Goal: Task Accomplishment & Management: Manage account settings

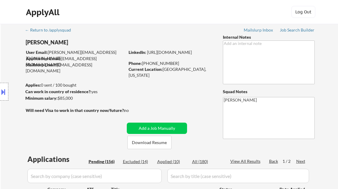
select select ""pending""
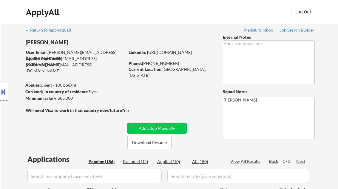
select select ""pending""
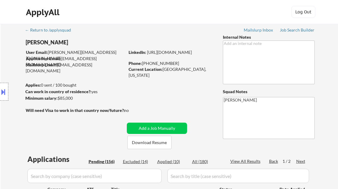
select select ""pending""
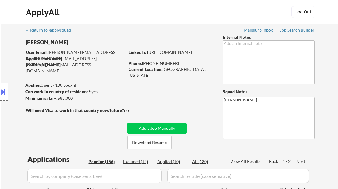
select select ""pending""
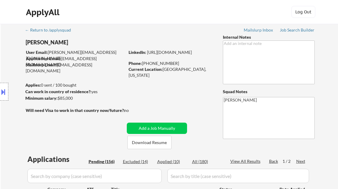
select select ""pending""
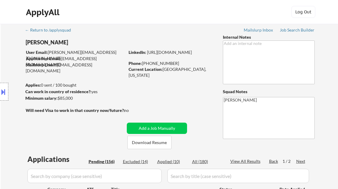
select select ""pending""
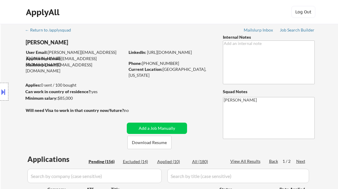
select select ""pending""
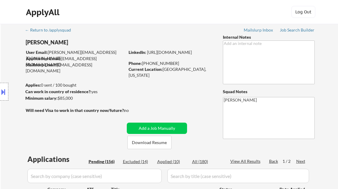
select select ""pending""
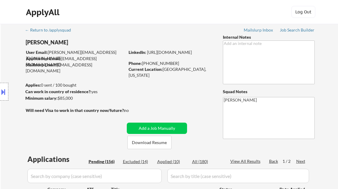
select select ""pending""
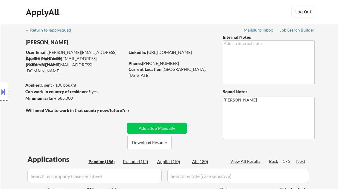
select select ""pending""
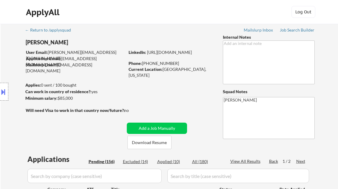
select select ""pending""
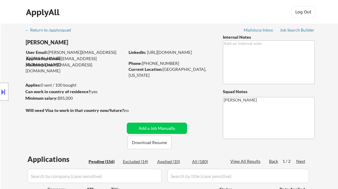
select select ""pending""
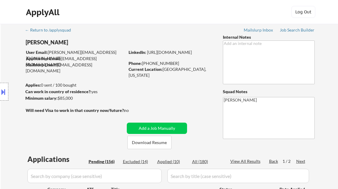
select select ""pending""
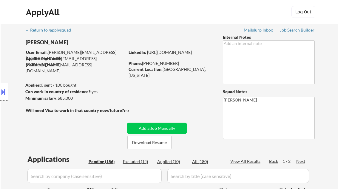
select select ""pending""
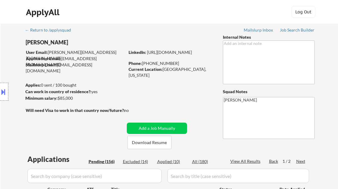
select select ""pending""
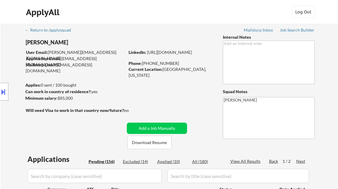
select select ""pending""
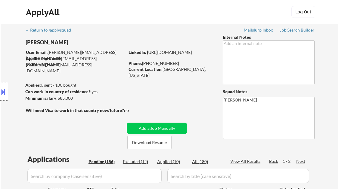
select select ""pending""
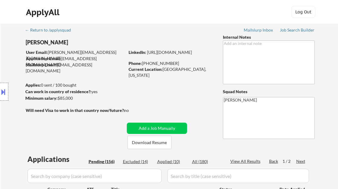
select select ""pending""
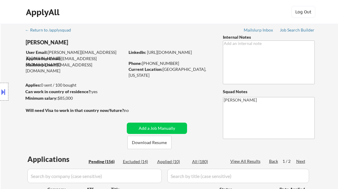
select select ""pending""
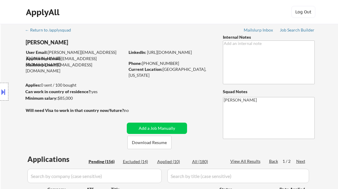
select select ""pending""
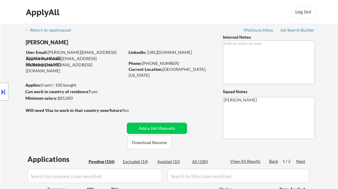
scroll to position [455, 0]
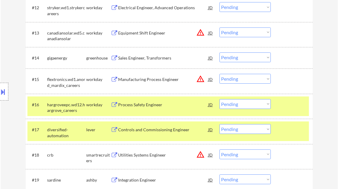
select select ""PLACEHOLDER_1427118222253""
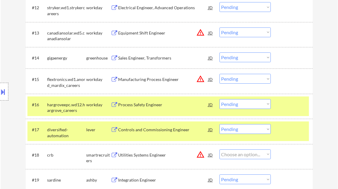
select select ""PLACEHOLDER_1427118222253""
select select ""pending""
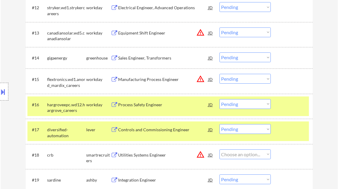
select select ""pending""
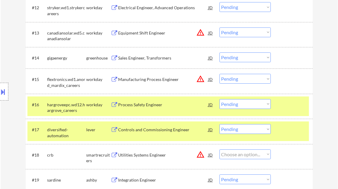
select select ""pending""
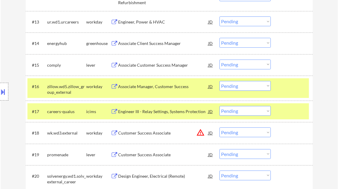
click at [299, 88] on div at bounding box center [292, 86] width 26 height 11
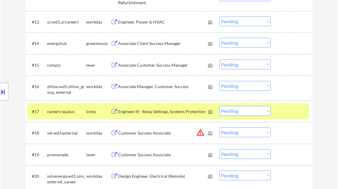
click at [295, 110] on div at bounding box center [292, 111] width 26 height 11
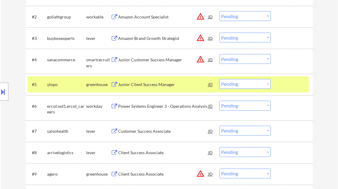
scroll to position [216, 0]
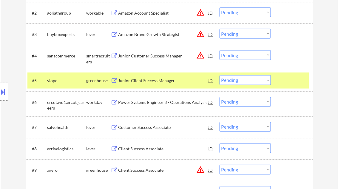
click at [149, 128] on div "Customer Success Associate" at bounding box center [163, 128] width 90 height 6
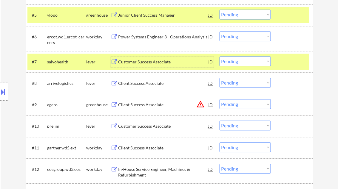
scroll to position [288, 0]
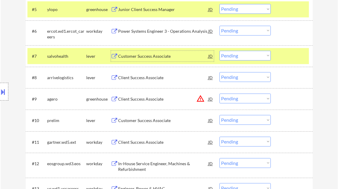
drag, startPoint x: 236, startPoint y: 56, endPoint x: 244, endPoint y: 61, distance: 9.4
click at [237, 55] on select "Choose an option... Pending Applied Excluded (Questions) Excluded (Expired) Exc…" at bounding box center [244, 56] width 51 height 10
click at [219, 51] on select "Choose an option... Pending Applied Excluded (Questions) Excluded (Expired) Exc…" at bounding box center [244, 56] width 51 height 10
click at [147, 60] on div "Customer Success Associate" at bounding box center [163, 56] width 90 height 11
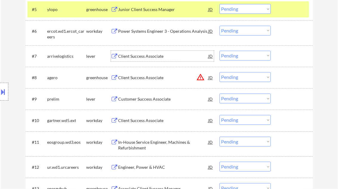
drag, startPoint x: 239, startPoint y: 56, endPoint x: 246, endPoint y: 60, distance: 8.0
click at [239, 56] on select "Choose an option... Pending Applied Excluded (Questions) Excluded (Expired) Exc…" at bounding box center [244, 56] width 51 height 10
click at [219, 51] on select "Choose an option... Pending Applied Excluded (Questions) Excluded (Expired) Exc…" at bounding box center [244, 56] width 51 height 10
select select ""pending""
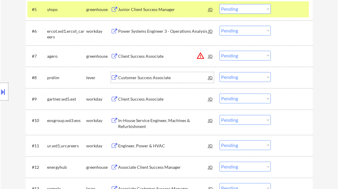
click at [169, 77] on div "Customer Success Associate" at bounding box center [163, 78] width 90 height 6
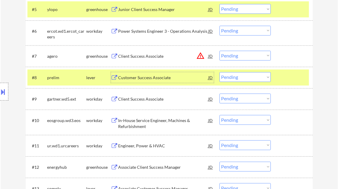
click at [151, 79] on div "Customer Success Associate" at bounding box center [163, 78] width 90 height 6
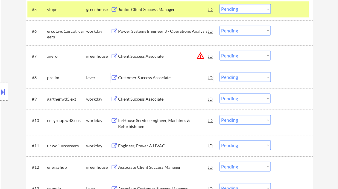
click at [239, 78] on select "Choose an option... Pending Applied Excluded (Questions) Excluded (Expired) Exc…" at bounding box center [244, 77] width 51 height 10
click at [219, 72] on select "Choose an option... Pending Applied Excluded (Questions) Excluded (Expired) Exc…" at bounding box center [244, 77] width 51 height 10
select select ""pending""
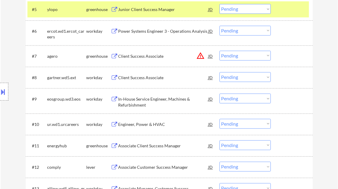
click at [144, 146] on div "Associate Client Success Manager" at bounding box center [163, 146] width 90 height 6
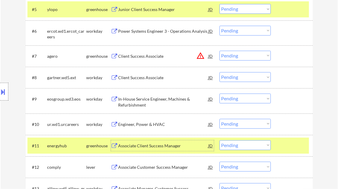
click at [246, 145] on select "Choose an option... Pending Applied Excluded (Questions) Excluded (Expired) Exc…" at bounding box center [244, 145] width 51 height 10
click at [219, 140] on select "Choose an option... Pending Applied Excluded (Questions) Excluded (Expired) Exc…" at bounding box center [244, 145] width 51 height 10
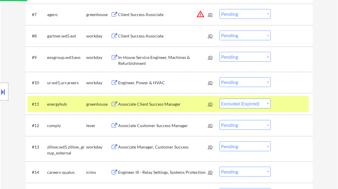
scroll to position [359, 0]
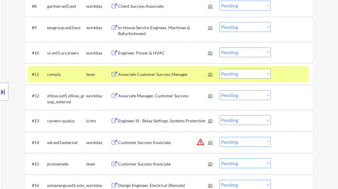
click at [150, 77] on div "Associate Customer Success Manager" at bounding box center [163, 74] width 90 height 11
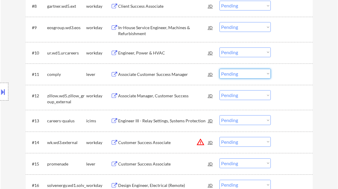
drag, startPoint x: 235, startPoint y: 75, endPoint x: 243, endPoint y: 79, distance: 8.7
click at [235, 75] on select "Choose an option... Pending Applied Excluded (Questions) Excluded (Expired) Exc…" at bounding box center [244, 74] width 51 height 10
click at [219, 69] on select "Choose an option... Pending Applied Excluded (Questions) Excluded (Expired) Exc…" at bounding box center [244, 74] width 51 height 10
select select ""pending""
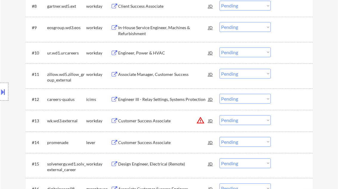
scroll to position [407, 0]
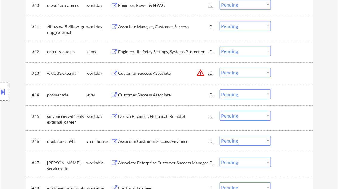
click at [151, 97] on div "Customer Success Associate" at bounding box center [163, 95] width 90 height 6
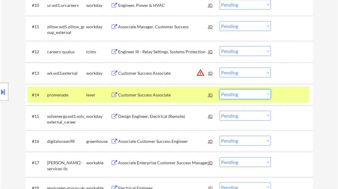
click at [233, 92] on select "Choose an option... Pending Applied Excluded (Questions) Excluded (Expired) Exc…" at bounding box center [244, 94] width 51 height 10
click at [149, 140] on div "Associate Customer Success Engineer" at bounding box center [163, 142] width 90 height 6
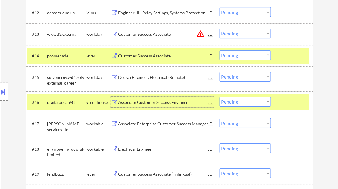
scroll to position [455, 0]
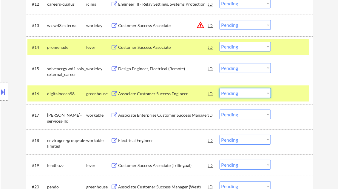
drag, startPoint x: 236, startPoint y: 95, endPoint x: 238, endPoint y: 99, distance: 4.2
click at [236, 95] on select "Choose an option... Pending Applied Excluded (Questions) Excluded (Expired) Exc…" at bounding box center [244, 93] width 51 height 10
click at [219, 88] on select "Choose an option... Pending Applied Excluded (Questions) Excluded (Expired) Exc…" at bounding box center [244, 93] width 51 height 10
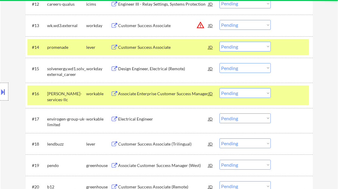
click at [143, 89] on div "Associate Enterprise Customer Success Manager" at bounding box center [163, 93] width 90 height 11
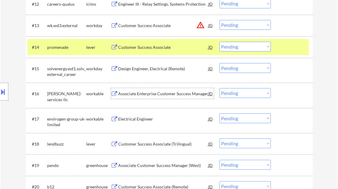
drag, startPoint x: 236, startPoint y: 94, endPoint x: 244, endPoint y: 98, distance: 8.3
click at [236, 94] on select "Choose an option... Pending Applied Excluded (Questions) Excluded (Expired) Exc…" at bounding box center [244, 93] width 51 height 10
click at [219, 88] on select "Choose an option... Pending Applied Excluded (Questions) Excluded (Expired) Exc…" at bounding box center [244, 93] width 51 height 10
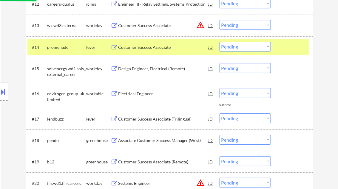
click at [143, 93] on div "Electrical Engineer" at bounding box center [163, 94] width 90 height 6
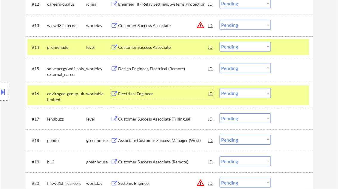
click at [238, 94] on select "Choose an option... Pending Applied Excluded (Questions) Excluded (Expired) Exc…" at bounding box center [244, 93] width 51 height 10
click at [219, 88] on select "Choose an option... Pending Applied Excluded (Questions) Excluded (Expired) Exc…" at bounding box center [244, 93] width 51 height 10
select select ""pending""
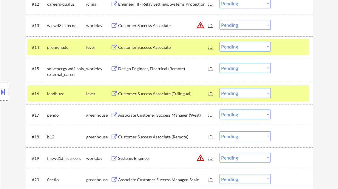
click at [231, 113] on select "Choose an option... Pending Applied Excluded (Questions) Excluded (Expired) Exc…" at bounding box center [244, 115] width 51 height 10
click at [219, 110] on select "Choose an option... Pending Applied Excluded (Questions) Excluded (Expired) Exc…" at bounding box center [244, 115] width 51 height 10
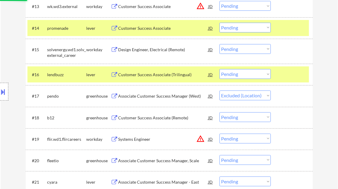
scroll to position [479, 0]
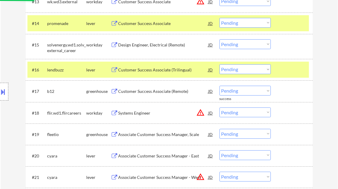
click at [154, 92] on div "Customer Success Associate (Remote)" at bounding box center [163, 92] width 90 height 6
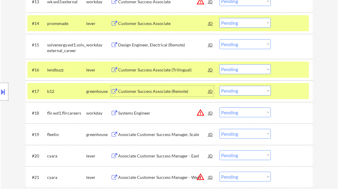
click at [234, 92] on select "Choose an option... Pending Applied Excluded (Questions) Excluded (Expired) Exc…" at bounding box center [244, 91] width 51 height 10
click at [219, 86] on select "Choose an option... Pending Applied Excluded (Questions) Excluded (Expired) Exc…" at bounding box center [244, 91] width 51 height 10
click at [154, 135] on div "Associate Customer Success Manager, Scale" at bounding box center [163, 135] width 90 height 6
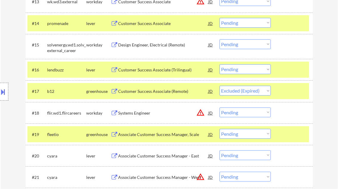
select select ""pending""
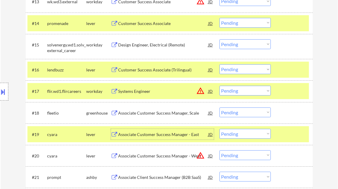
click at [291, 89] on div at bounding box center [292, 91] width 26 height 11
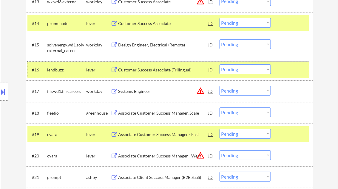
drag, startPoint x: 291, startPoint y: 72, endPoint x: 291, endPoint y: 68, distance: 3.3
click at [291, 72] on div at bounding box center [292, 69] width 26 height 11
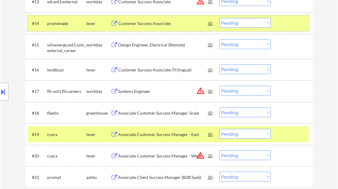
click at [290, 24] on div at bounding box center [292, 23] width 26 height 11
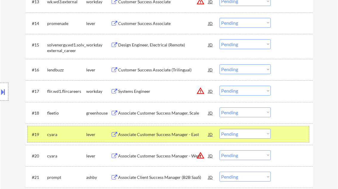
click at [293, 137] on div at bounding box center [292, 134] width 26 height 11
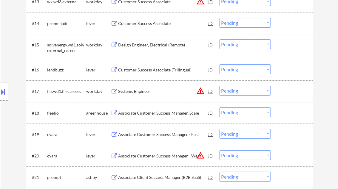
click at [251, 112] on select "Choose an option... Pending Applied Excluded (Questions) Excluded (Expired) Exc…" at bounding box center [244, 113] width 51 height 10
click at [219, 108] on select "Choose an option... Pending Applied Excluded (Questions) Excluded (Expired) Exc…" at bounding box center [244, 113] width 51 height 10
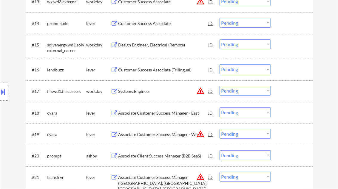
click at [245, 112] on select "Choose an option... Pending Applied Excluded (Questions) Excluded (Expired) Exc…" at bounding box center [244, 113] width 51 height 10
click at [219, 108] on select "Choose an option... Pending Applied Excluded (Questions) Excluded (Expired) Exc…" at bounding box center [244, 113] width 51 height 10
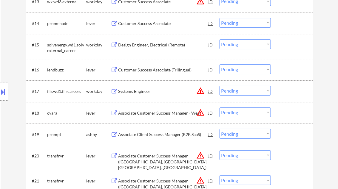
click at [251, 112] on select "Choose an option... Pending Applied Excluded (Questions) Excluded (Expired) Exc…" at bounding box center [244, 113] width 51 height 10
click at [219, 108] on select "Choose an option... Pending Applied Excluded (Questions) Excluded (Expired) Exc…" at bounding box center [244, 113] width 51 height 10
click at [162, 112] on div "Associate Customer Success Manager - West" at bounding box center [163, 113] width 90 height 6
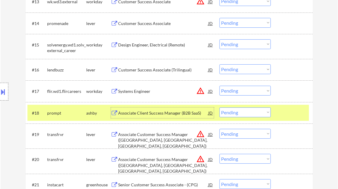
click at [250, 113] on select "Choose an option... Pending Applied Excluded (Questions) Excluded (Expired) Exc…" at bounding box center [244, 113] width 51 height 10
select select ""excluded__bad_match_""
click at [219, 108] on select "Choose an option... Pending Applied Excluded (Questions) Excluded (Expired) Exc…" at bounding box center [244, 113] width 51 height 10
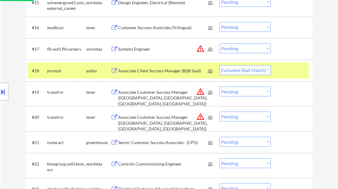
scroll to position [526, 0]
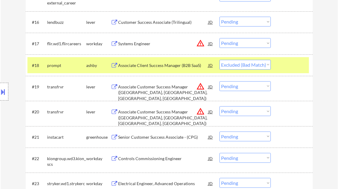
drag, startPoint x: 229, startPoint y: 86, endPoint x: 235, endPoint y: 92, distance: 8.2
click at [229, 86] on select "Choose an option... Pending Applied Excluded (Questions) Excluded (Expired) Exc…" at bounding box center [244, 86] width 51 height 10
select select ""excluded__location_""
click at [219, 81] on select "Choose an option... Pending Applied Excluded (Questions) Excluded (Expired) Exc…" at bounding box center [244, 86] width 51 height 10
click at [243, 114] on select "Choose an option... Pending Applied Excluded (Questions) Excluded (Expired) Exc…" at bounding box center [244, 111] width 51 height 10
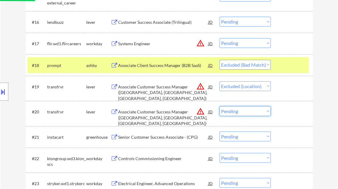
select select ""excluded__location_""
click at [219, 106] on select "Choose an option... Pending Applied Excluded (Questions) Excluded (Expired) Exc…" at bounding box center [244, 111] width 51 height 10
click at [173, 135] on div "Senior Customer Success Associate - (CPG)" at bounding box center [163, 137] width 90 height 6
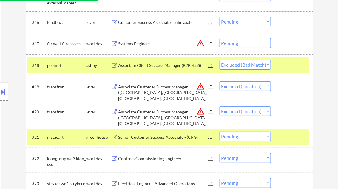
select select ""pending""
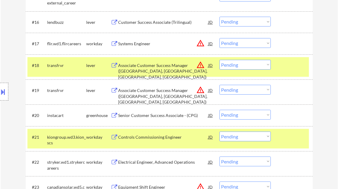
select select ""excluded__location_""
select select ""pending""
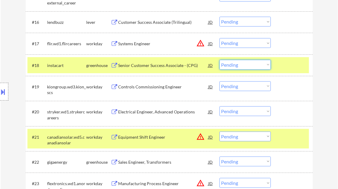
drag, startPoint x: 230, startPoint y: 66, endPoint x: 232, endPoint y: 70, distance: 4.3
click at [230, 66] on select "Choose an option... Pending Applied Excluded (Questions) Excluded (Expired) Exc…" at bounding box center [244, 65] width 51 height 10
click at [219, 60] on select "Choose an option... Pending Applied Excluded (Questions) Excluded (Expired) Exc…" at bounding box center [244, 65] width 51 height 10
select select ""pending""
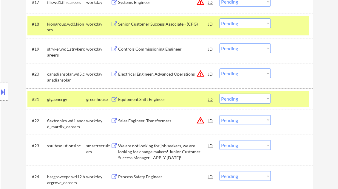
scroll to position [574, 0]
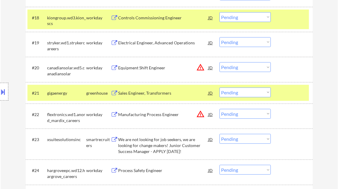
click at [147, 94] on div "Sales Engineer, Transformers" at bounding box center [163, 93] width 90 height 6
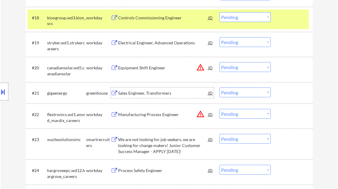
click at [151, 91] on div "Sales Engineer, Transformers" at bounding box center [163, 93] width 90 height 6
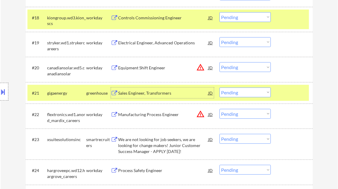
click at [248, 92] on select "Choose an option... Pending Applied Excluded (Questions) Excluded (Expired) Exc…" at bounding box center [244, 93] width 51 height 10
click at [219, 88] on select "Choose an option... Pending Applied Excluded (Questions) Excluded (Expired) Exc…" at bounding box center [244, 93] width 51 height 10
select select ""pending""
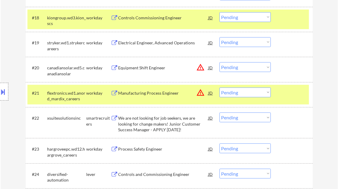
click at [133, 127] on div "We are not looking for job seekers, we are looking for change makers! Junior Cu…" at bounding box center [163, 124] width 90 height 18
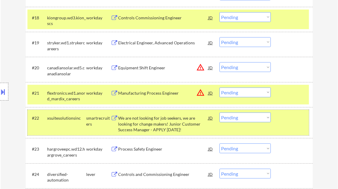
click at [241, 123] on div "#22 xsuitesolutionsinc smartrecruiters We are not looking for job seekers, we a…" at bounding box center [168, 123] width 282 height 26
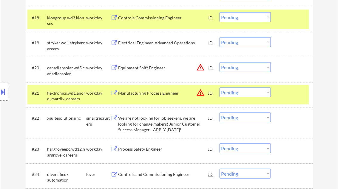
click at [242, 120] on select "Choose an option... Pending Applied Excluded (Questions) Excluded (Expired) Exc…" at bounding box center [244, 118] width 51 height 10
click at [219, 113] on select "Choose an option... Pending Applied Excluded (Questions) Excluded (Expired) Exc…" at bounding box center [244, 118] width 51 height 10
click at [282, 99] on div "#21 flextronics.wd1.anord_mardix_careers workday Manufacturing Process Engineer…" at bounding box center [168, 95] width 282 height 20
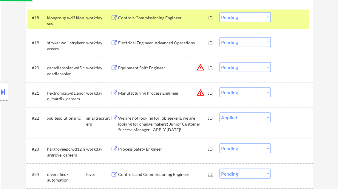
click at [282, 19] on div at bounding box center [292, 17] width 26 height 11
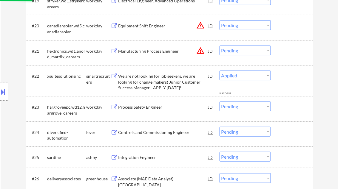
scroll to position [622, 0]
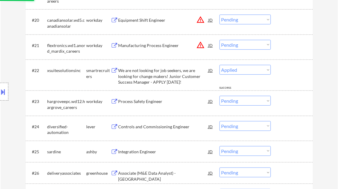
select select ""pending""
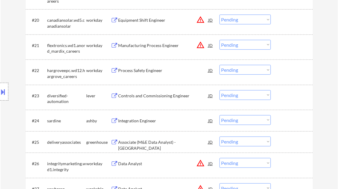
click at [139, 96] on div "Controls and Commissioning Engineer" at bounding box center [163, 96] width 90 height 6
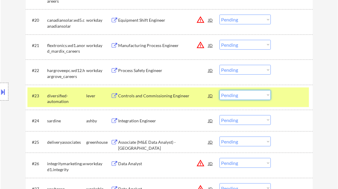
click at [247, 97] on select "Choose an option... Pending Applied Excluded (Questions) Excluded (Expired) Exc…" at bounding box center [244, 95] width 51 height 10
click at [219, 90] on select "Choose an option... Pending Applied Excluded (Questions) Excluded (Expired) Exc…" at bounding box center [244, 95] width 51 height 10
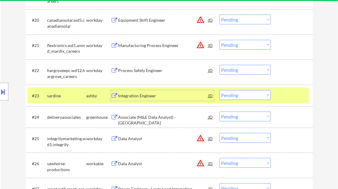
click at [135, 97] on div "Integration Engineer" at bounding box center [163, 96] width 90 height 6
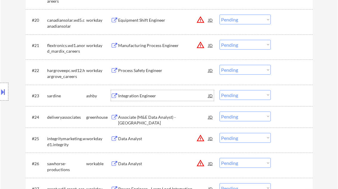
drag, startPoint x: 249, startPoint y: 95, endPoint x: 253, endPoint y: 97, distance: 4.6
click at [249, 95] on select "Choose an option... Pending Applied Excluded (Questions) Excluded (Expired) Exc…" at bounding box center [244, 95] width 51 height 10
click at [219, 90] on select "Choose an option... Pending Applied Excluded (Questions) Excluded (Expired) Exc…" at bounding box center [244, 95] width 51 height 10
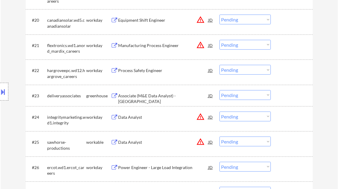
click at [151, 94] on div "Associate (M&E Data Analyst) - North America" at bounding box center [163, 99] width 90 height 12
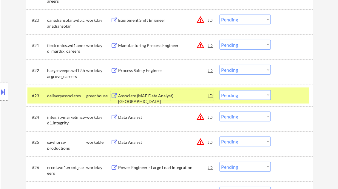
click at [248, 96] on select "Choose an option... Pending Applied Excluded (Questions) Excluded (Expired) Exc…" at bounding box center [244, 95] width 51 height 10
click at [219, 90] on select "Choose an option... Pending Applied Excluded (Questions) Excluded (Expired) Exc…" at bounding box center [244, 95] width 51 height 10
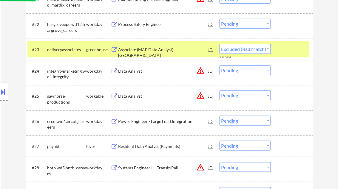
scroll to position [670, 0]
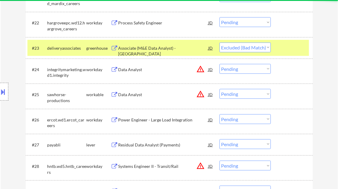
select select ""pending""
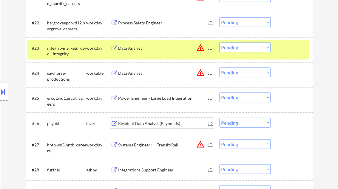
click at [154, 125] on div "Residual Data Analyst (Payments)" at bounding box center [163, 124] width 90 height 6
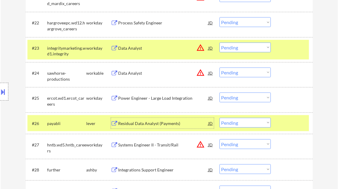
click at [280, 57] on div "#23 integritymarketing.wd1.integrity workday Data Analyst JD warning_amber Choo…" at bounding box center [168, 50] width 282 height 20
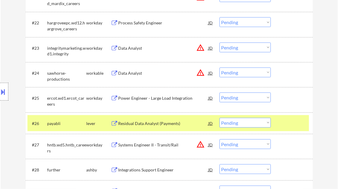
click at [284, 122] on div at bounding box center [292, 123] width 26 height 11
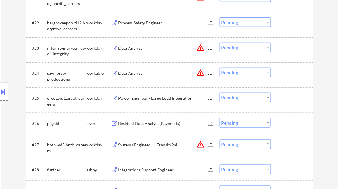
click at [268, 121] on select "Choose an option... Pending Applied Excluded (Questions) Excluded (Expired) Exc…" at bounding box center [244, 123] width 51 height 10
click at [219, 118] on select "Choose an option... Pending Applied Excluded (Questions) Excluded (Expired) Exc…" at bounding box center [244, 123] width 51 height 10
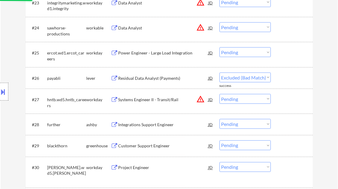
scroll to position [717, 0]
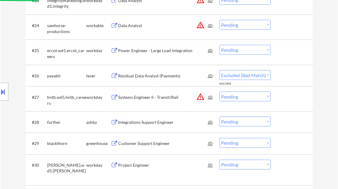
select select ""pending""
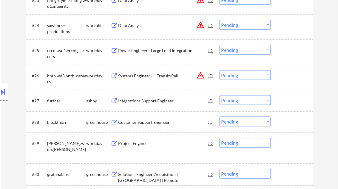
click at [151, 101] on div "Integrations Support Engineer" at bounding box center [163, 101] width 90 height 6
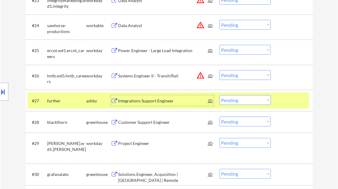
drag, startPoint x: 253, startPoint y: 105, endPoint x: 257, endPoint y: 106, distance: 4.0
click at [253, 105] on select "Choose an option... Pending Applied Excluded (Questions) Excluded (Expired) Exc…" at bounding box center [244, 100] width 51 height 10
click at [219, 95] on select "Choose an option... Pending Applied Excluded (Questions) Excluded (Expired) Exc…" at bounding box center [244, 100] width 51 height 10
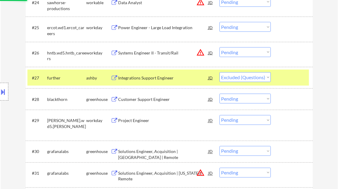
scroll to position [765, 0]
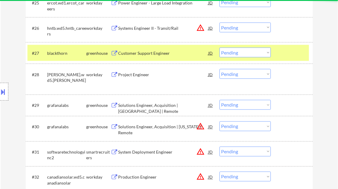
click at [142, 57] on div "Customer Support Engineer" at bounding box center [163, 53] width 90 height 11
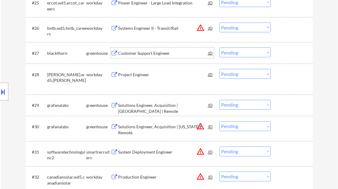
click at [239, 52] on select "Choose an option... Pending Applied Excluded (Questions) Excluded (Expired) Exc…" at bounding box center [244, 53] width 51 height 10
click at [219, 48] on select "Choose an option... Pending Applied Excluded (Questions) Excluded (Expired) Exc…" at bounding box center [244, 53] width 51 height 10
select select ""pending""
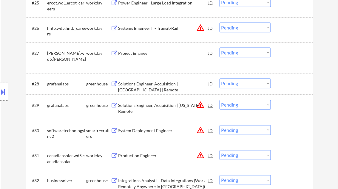
click at [246, 86] on select "Choose an option... Pending Applied Excluded (Questions) Excluded (Expired) Exc…" at bounding box center [244, 84] width 51 height 10
click at [219, 79] on select "Choose an option... Pending Applied Excluded (Questions) Excluded (Expired) Exc…" at bounding box center [244, 84] width 51 height 10
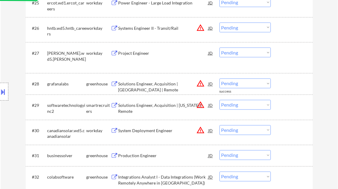
click at [241, 85] on select "Choose an option... Pending Applied Excluded (Questions) Excluded (Expired) Exc…" at bounding box center [244, 84] width 51 height 10
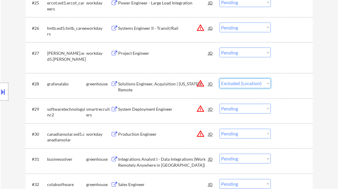
click at [219, 79] on select "Choose an option... Pending Applied Excluded (Questions) Excluded (Expired) Exc…" at bounding box center [244, 84] width 51 height 10
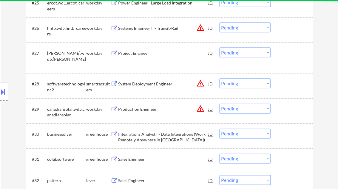
click at [140, 88] on div "System Deployment Engineer" at bounding box center [163, 84] width 90 height 11
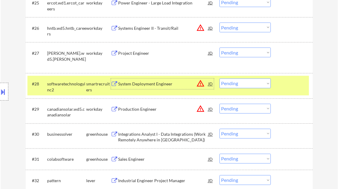
drag, startPoint x: 236, startPoint y: 83, endPoint x: 244, endPoint y: 86, distance: 8.4
click at [236, 83] on select "Choose an option... Pending Applied Excluded (Questions) Excluded (Expired) Exc…" at bounding box center [244, 84] width 51 height 10
click at [219, 79] on select "Choose an option... Pending Applied Excluded (Questions) Excluded (Expired) Exc…" at bounding box center [244, 84] width 51 height 10
select select ""pending""
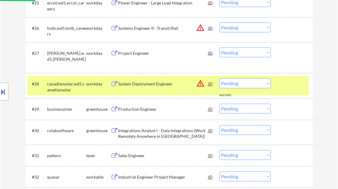
scroll to position [789, 0]
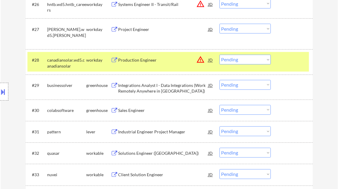
click at [123, 111] on div "Sales Engineer" at bounding box center [163, 111] width 90 height 6
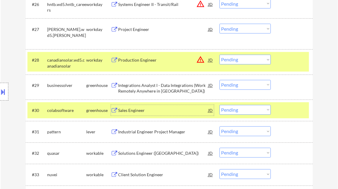
click at [240, 110] on select "Choose an option... Pending Applied Excluded (Questions) Excluded (Expired) Exc…" at bounding box center [244, 110] width 51 height 10
click at [219, 105] on select "Choose an option... Pending Applied Excluded (Questions) Excluded (Expired) Exc…" at bounding box center [244, 110] width 51 height 10
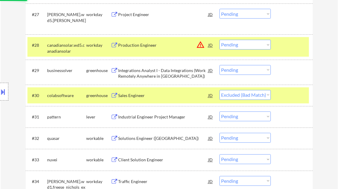
scroll to position [860, 0]
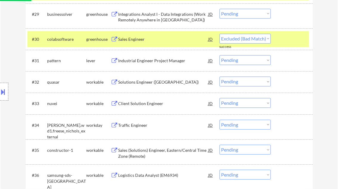
select select ""pending""
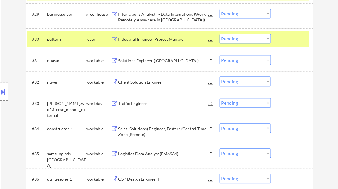
click at [148, 42] on div "Industrial Engineer Project Manager" at bounding box center [163, 39] width 90 height 11
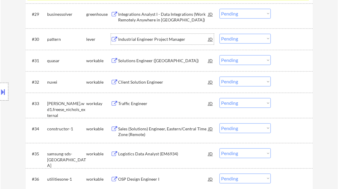
click at [146, 64] on div "Solutions Engineer (US)" at bounding box center [163, 60] width 90 height 11
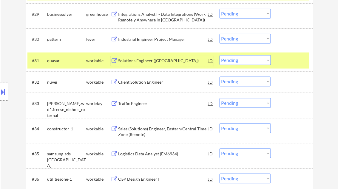
click at [252, 59] on select "Choose an option... Pending Applied Excluded (Questions) Excluded (Expired) Exc…" at bounding box center [244, 60] width 51 height 10
click at [219, 55] on select "Choose an option... Pending Applied Excluded (Questions) Excluded (Expired) Exc…" at bounding box center [244, 60] width 51 height 10
select select ""pending""
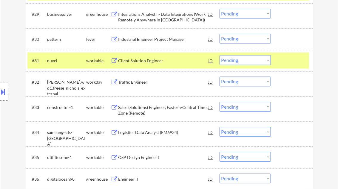
click at [242, 38] on select "Choose an option... Pending Applied Excluded (Questions) Excluded (Expired) Exc…" at bounding box center [244, 39] width 51 height 10
select select ""excluded__other_""
click at [219, 34] on select "Choose an option... Pending Applied Excluded (Questions) Excluded (Expired) Exc…" at bounding box center [244, 39] width 51 height 10
click at [295, 59] on div at bounding box center [292, 60] width 26 height 11
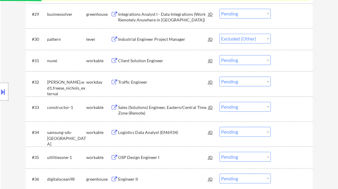
click at [139, 61] on div "Client Solution Engineer" at bounding box center [163, 61] width 90 height 6
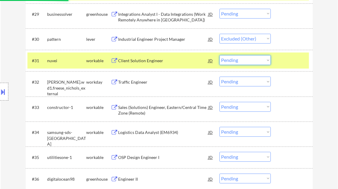
drag, startPoint x: 254, startPoint y: 60, endPoint x: 253, endPoint y: 65, distance: 4.5
click at [254, 60] on select "Choose an option... Pending Applied Excluded (Questions) Excluded (Expired) Exc…" at bounding box center [244, 60] width 51 height 10
select select ""excluded__expired_""
click at [219, 55] on select "Choose an option... Pending Applied Excluded (Questions) Excluded (Expired) Exc…" at bounding box center [244, 60] width 51 height 10
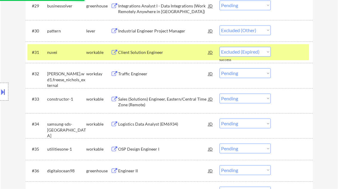
scroll to position [884, 0]
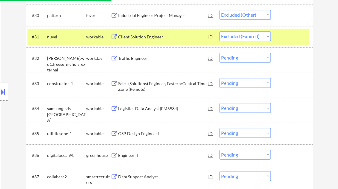
click at [168, 84] on div "Sales (Solutions) Engineer, Eastern/Central Time Zone (Remote)" at bounding box center [163, 87] width 90 height 12
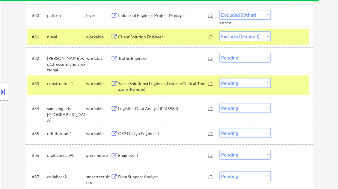
select select ""pending""
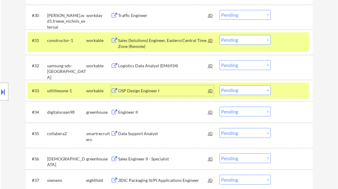
click at [239, 38] on select "Choose an option... Pending Applied Excluded (Questions) Excluded (Expired) Exc…" at bounding box center [244, 40] width 51 height 10
click at [219, 35] on select "Choose an option... Pending Applied Excluded (Questions) Excluded (Expired) Exc…" at bounding box center [244, 40] width 51 height 10
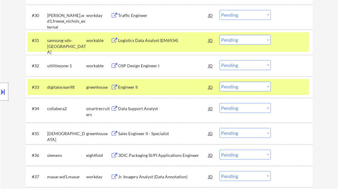
click at [143, 42] on div "Logistics Data Analyst (EM6934)" at bounding box center [163, 41] width 90 height 6
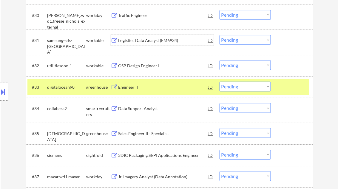
drag, startPoint x: 246, startPoint y: 40, endPoint x: 248, endPoint y: 45, distance: 5.5
click at [246, 40] on select "Choose an option... Pending Applied Excluded (Questions) Excluded (Expired) Exc…" at bounding box center [244, 40] width 51 height 10
click at [219, 35] on select "Choose an option... Pending Applied Excluded (Questions) Excluded (Expired) Exc…" at bounding box center [244, 40] width 51 height 10
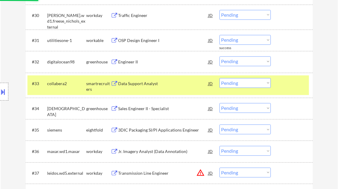
click at [147, 61] on div "Engineer II" at bounding box center [163, 62] width 90 height 6
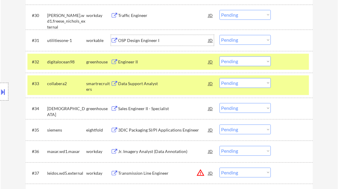
click at [137, 40] on div "OSP Design Engineer I" at bounding box center [163, 41] width 90 height 6
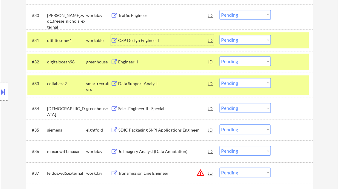
click at [255, 41] on select "Choose an option... Pending Applied Excluded (Questions) Excluded (Expired) Exc…" at bounding box center [244, 40] width 51 height 10
click at [219, 35] on select "Choose an option... Pending Applied Excluded (Questions) Excluded (Expired) Exc…" at bounding box center [244, 40] width 51 height 10
select select ""pending""
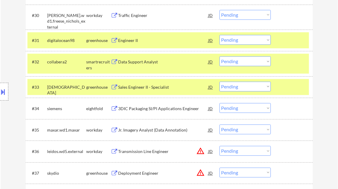
click at [288, 38] on div at bounding box center [292, 40] width 26 height 11
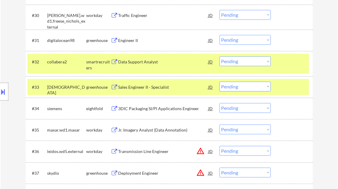
click at [282, 69] on div "#32 collabera2 smartrecruiters Data Support Analyst JD warning_amber Choose an …" at bounding box center [168, 64] width 282 height 20
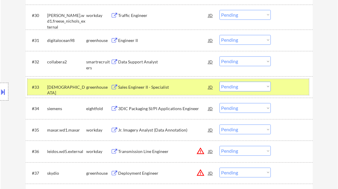
click at [289, 86] on div at bounding box center [292, 87] width 26 height 11
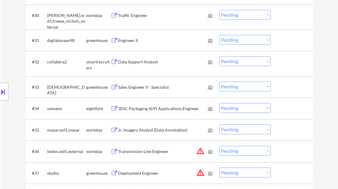
click at [139, 61] on div "Data Support Analyst" at bounding box center [163, 62] width 90 height 6
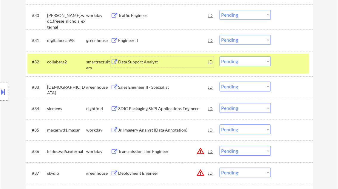
drag, startPoint x: 7, startPoint y: 92, endPoint x: 37, endPoint y: 93, distance: 30.7
click at [6, 92] on div at bounding box center [4, 92] width 8 height 18
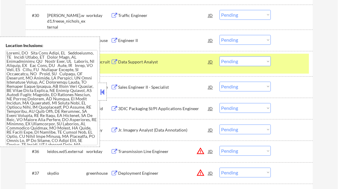
scroll to position [97, 0]
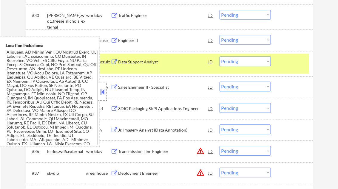
click at [102, 92] on button at bounding box center [102, 92] width 7 height 9
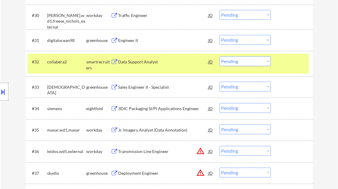
drag, startPoint x: 239, startPoint y: 65, endPoint x: 243, endPoint y: 67, distance: 4.7
click at [239, 65] on select "Choose an option... Pending Applied Excluded (Questions) Excluded (Expired) Exc…" at bounding box center [244, 61] width 51 height 10
click at [219, 56] on select "Choose an option... Pending Applied Excluded (Questions) Excluded (Expired) Exc…" at bounding box center [244, 61] width 51 height 10
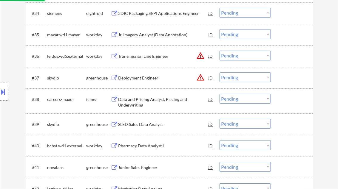
select select ""pending""
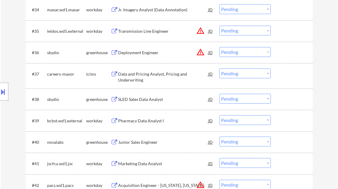
click at [137, 75] on div "Data and Pricing Analyst, Pricing and Underwriting" at bounding box center [163, 77] width 90 height 12
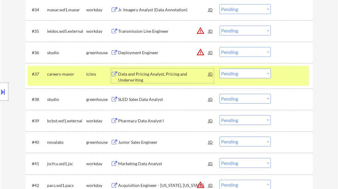
click at [243, 75] on select "Choose an option... Pending Applied Excluded (Questions) Excluded (Expired) Exc…" at bounding box center [244, 74] width 51 height 10
click at [219, 69] on select "Choose an option... Pending Applied Excluded (Questions) Excluded (Expired) Exc…" at bounding box center [244, 74] width 51 height 10
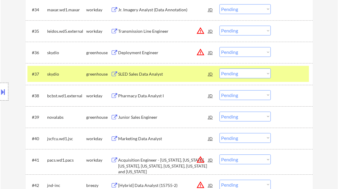
click at [152, 76] on div "SLED Sales Data Analyst" at bounding box center [163, 74] width 90 height 6
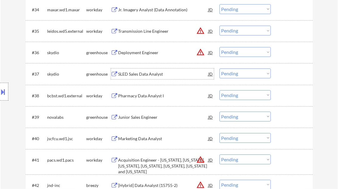
click at [239, 72] on select "Choose an option... Pending Applied Excluded (Questions) Excluded (Expired) Exc…" at bounding box center [244, 74] width 51 height 10
click at [219, 69] on select "Choose an option... Pending Applied Excluded (Questions) Excluded (Expired) Exc…" at bounding box center [244, 74] width 51 height 10
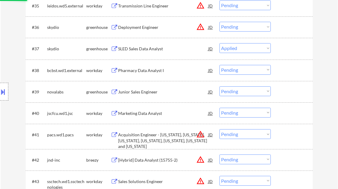
scroll to position [1027, 0]
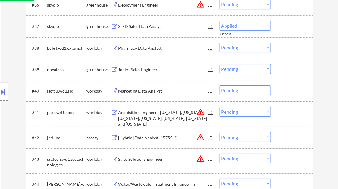
select select ""pending""
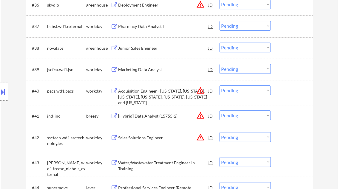
click at [137, 50] on div "Junior Sales Engineer" at bounding box center [163, 48] width 90 height 6
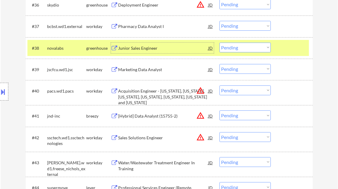
drag, startPoint x: 241, startPoint y: 49, endPoint x: 244, endPoint y: 52, distance: 4.5
click at [241, 49] on select "Choose an option... Pending Applied Excluded (Questions) Excluded (Expired) Exc…" at bounding box center [244, 48] width 51 height 10
click at [219, 43] on select "Choose an option... Pending Applied Excluded (Questions) Excluded (Expired) Exc…" at bounding box center [244, 48] width 51 height 10
select select ""pending""
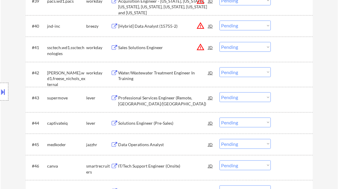
scroll to position [1099, 0]
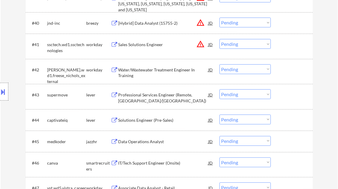
click at [151, 121] on div "Solutions Engineer (Pre-Sales)" at bounding box center [163, 120] width 90 height 6
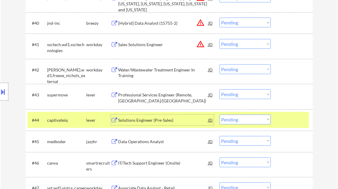
drag, startPoint x: 231, startPoint y: 121, endPoint x: 235, endPoint y: 123, distance: 4.5
click at [231, 121] on select "Choose an option... Pending Applied Excluded (Questions) Excluded (Expired) Exc…" at bounding box center [244, 120] width 51 height 10
click at [219, 115] on select "Choose an option... Pending Applied Excluded (Questions) Excluded (Expired) Exc…" at bounding box center [244, 120] width 51 height 10
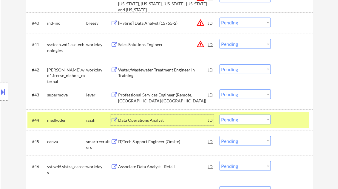
click at [143, 119] on div "Data Operations Analyst" at bounding box center [163, 120] width 90 height 6
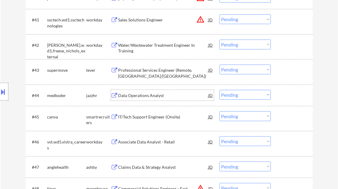
scroll to position [1147, 0]
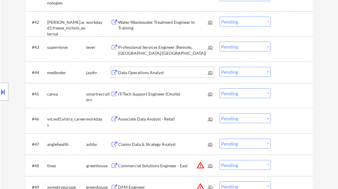
click at [244, 72] on select "Choose an option... Pending Applied Excluded (Questions) Excluded (Expired) Exc…" at bounding box center [244, 72] width 51 height 10
click at [219, 67] on select "Choose an option... Pending Applied Excluded (Questions) Excluded (Expired) Exc…" at bounding box center [244, 72] width 51 height 10
select select ""pending""
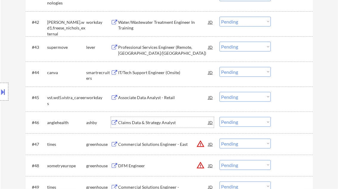
click at [144, 122] on div "Claims Data & Strategy Analyst" at bounding box center [163, 123] width 90 height 6
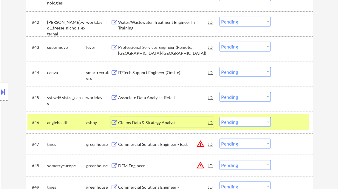
click at [241, 122] on select "Choose an option... Pending Applied Excluded (Questions) Excluded (Expired) Exc…" at bounding box center [244, 122] width 51 height 10
click at [219, 117] on select "Choose an option... Pending Applied Excluded (Questions) Excluded (Expired) Exc…" at bounding box center [244, 122] width 51 height 10
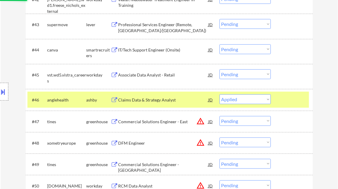
scroll to position [1194, 0]
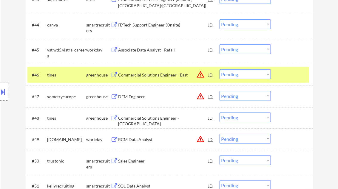
drag, startPoint x: 242, startPoint y: 75, endPoint x: 259, endPoint y: 78, distance: 18.0
click at [242, 75] on select "Choose an option... Pending Applied Excluded (Questions) Excluded (Expired) Exc…" at bounding box center [244, 74] width 51 height 10
click at [219, 69] on select "Choose an option... Pending Applied Excluded (Questions) Excluded (Expired) Exc…" at bounding box center [244, 74] width 51 height 10
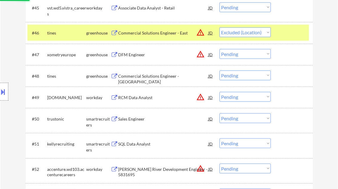
scroll to position [1242, 0]
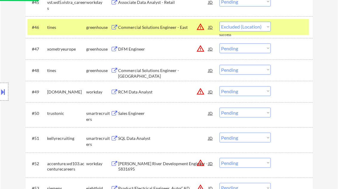
select select ""pending""
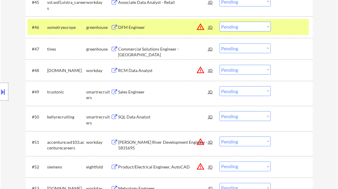
click at [151, 47] on div "Commercial Solutions Engineer - Central & West" at bounding box center [163, 52] width 90 height 12
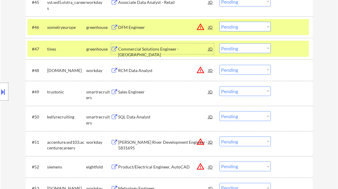
click at [236, 52] on select "Choose an option... Pending Applied Excluded (Questions) Excluded (Expired) Exc…" at bounding box center [244, 49] width 51 height 10
click at [219, 44] on select "Choose an option... Pending Applied Excluded (Questions) Excluded (Expired) Exc…" at bounding box center [244, 49] width 51 height 10
select select ""pending""
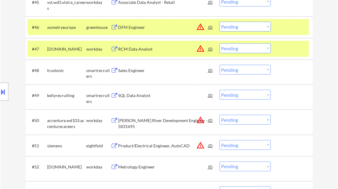
click at [138, 72] on div "Sales Engineer" at bounding box center [163, 71] width 90 height 6
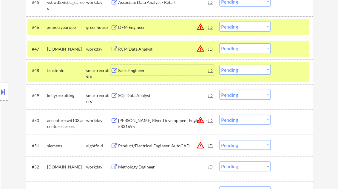
drag, startPoint x: 291, startPoint y: 48, endPoint x: 285, endPoint y: 38, distance: 11.7
click at [291, 48] on div at bounding box center [292, 49] width 26 height 11
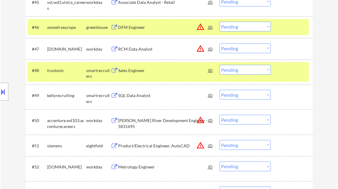
click at [282, 26] on div at bounding box center [292, 27] width 26 height 11
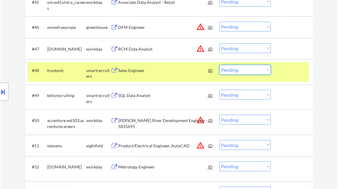
click at [269, 69] on select "Choose an option... Pending Applied Excluded (Questions) Excluded (Expired) Exc…" at bounding box center [244, 70] width 51 height 10
click at [219, 65] on select "Choose an option... Pending Applied Excluded (Questions) Excluded (Expired) Exc…" at bounding box center [244, 70] width 51 height 10
click at [279, 74] on div "#48 trustonic smartrecruiters Sales Engineer JD warning_amber Choose an option.…" at bounding box center [168, 72] width 282 height 20
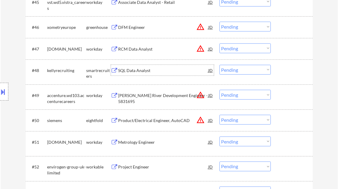
click at [137, 71] on div "SQL Data Analyst" at bounding box center [163, 71] width 90 height 6
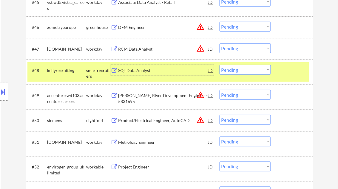
click at [245, 70] on select "Choose an option... Pending Applied Excluded (Questions) Excluded (Expired) Exc…" at bounding box center [244, 70] width 51 height 10
click at [219, 65] on select "Choose an option... Pending Applied Excluded (Questions) Excluded (Expired) Exc…" at bounding box center [244, 70] width 51 height 10
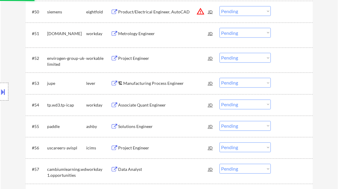
scroll to position [1361, 0]
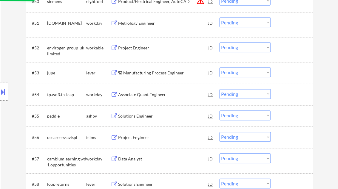
select select ""pending""
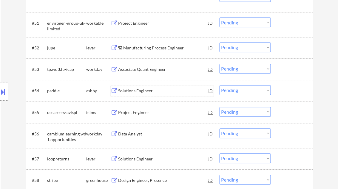
click at [143, 90] on div "Solutions Engineer" at bounding box center [163, 91] width 90 height 6
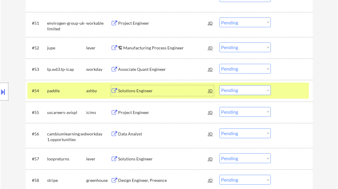
drag, startPoint x: 236, startPoint y: 94, endPoint x: 241, endPoint y: 95, distance: 4.6
click at [236, 94] on select "Choose an option... Pending Applied Excluded (Questions) Excluded (Expired) Exc…" at bounding box center [244, 91] width 51 height 10
click at [219, 86] on select "Choose an option... Pending Applied Excluded (Questions) Excluded (Expired) Exc…" at bounding box center [244, 91] width 51 height 10
select select ""pending""
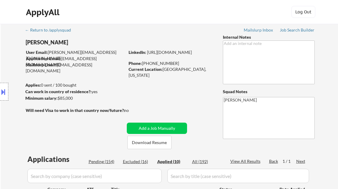
select select ""applied""
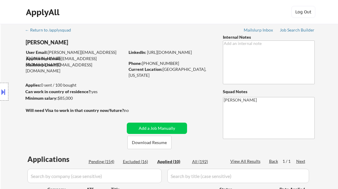
select select ""applied""
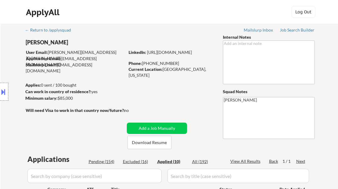
scroll to position [143, 0]
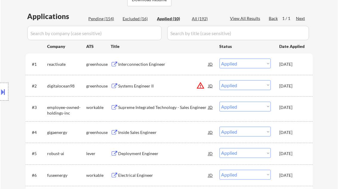
select select ""applied""
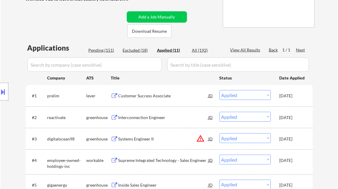
scroll to position [119, 0]
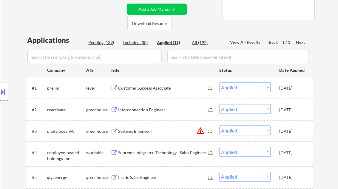
select select ""applied""
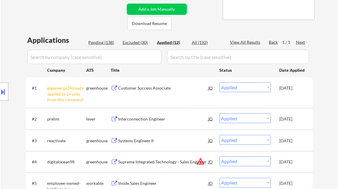
select select ""applied""
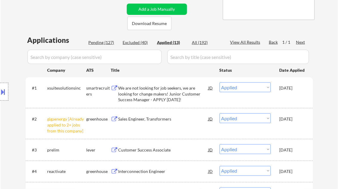
select select ""applied""
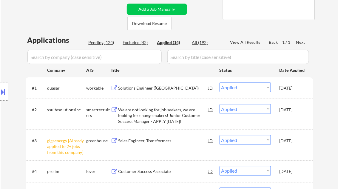
select select ""applied""
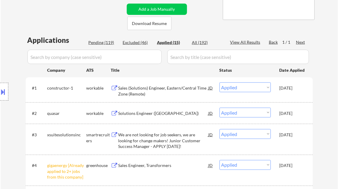
select select ""applied""
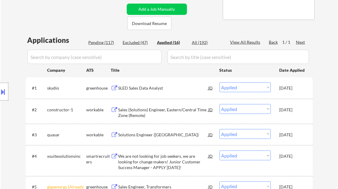
select select ""applied""
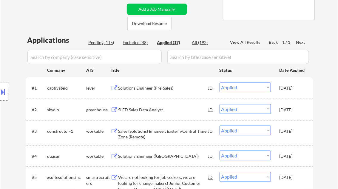
select select ""applied""
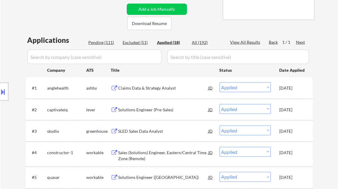
select select ""applied""
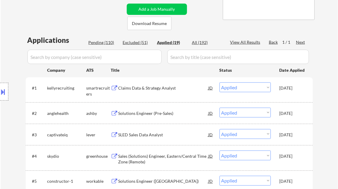
select select ""applied""
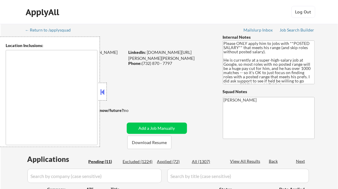
type textarea "[GEOGRAPHIC_DATA], [GEOGRAPHIC_DATA] [US_STATE], [GEOGRAPHIC_DATA] [GEOGRAPHIC_…"
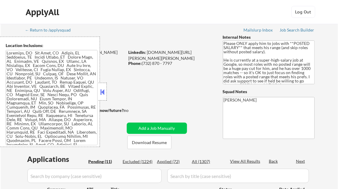
select select ""pending""
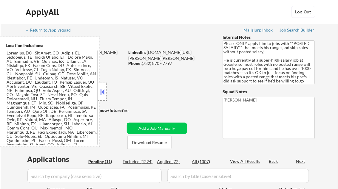
select select ""pending""
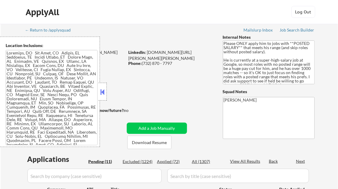
select select ""pending""
click at [299, 31] on div "Job Search Builder" at bounding box center [297, 30] width 35 height 4
click at [100, 87] on div at bounding box center [102, 92] width 8 height 18
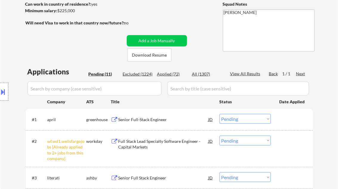
scroll to position [95, 0]
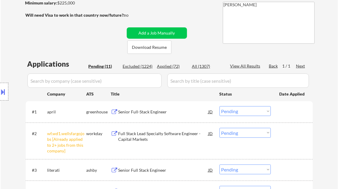
click at [141, 109] on div "Senior Full-Stack Engineer" at bounding box center [163, 111] width 90 height 11
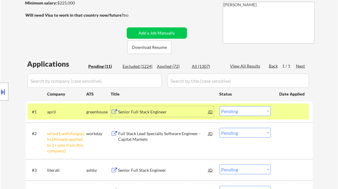
click at [240, 110] on select "Choose an option... Pending Applied Excluded (Questions) Excluded (Expired) Exc…" at bounding box center [244, 111] width 51 height 10
click at [219, 106] on select "Choose an option... Pending Applied Excluded (Questions) Excluded (Expired) Exc…" at bounding box center [244, 111] width 51 height 10
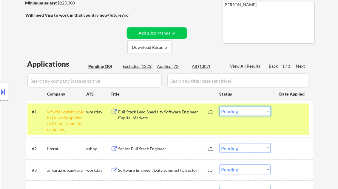
drag, startPoint x: 241, startPoint y: 109, endPoint x: 250, endPoint y: 117, distance: 11.6
click at [241, 109] on select "Choose an option... Pending Applied Excluded (Questions) Excluded (Expired) Exc…" at bounding box center [244, 111] width 51 height 10
click at [219, 106] on select "Choose an option... Pending Applied Excluded (Questions) Excluded (Expired) Exc…" at bounding box center [244, 111] width 51 height 10
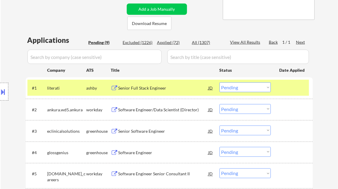
click at [143, 86] on div "Senior Full Stack Engineer" at bounding box center [163, 88] width 90 height 6
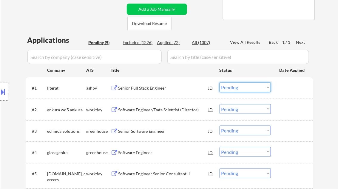
drag, startPoint x: 234, startPoint y: 89, endPoint x: 242, endPoint y: 93, distance: 8.7
click at [234, 89] on select "Choose an option... Pending Applied Excluded (Questions) Excluded (Expired) Exc…" at bounding box center [244, 88] width 51 height 10
click at [219, 83] on select "Choose an option... Pending Applied Excluded (Questions) Excluded (Expired) Exc…" at bounding box center [244, 88] width 51 height 10
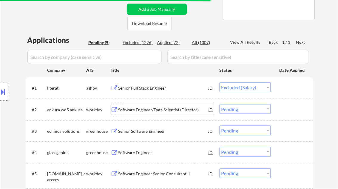
click at [147, 111] on div "Software Engineer/Data Scientist (Director)" at bounding box center [163, 110] width 90 height 6
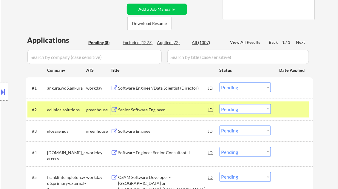
click at [156, 87] on div "Software Engineer/Data Scientist (Director)" at bounding box center [163, 88] width 90 height 6
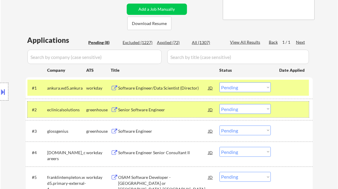
click at [283, 107] on div at bounding box center [292, 109] width 26 height 11
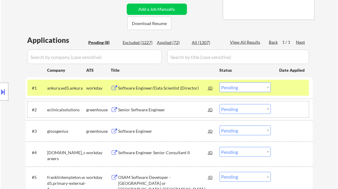
click at [244, 86] on select "Choose an option... Pending Applied Excluded (Questions) Excluded (Expired) Exc…" at bounding box center [244, 88] width 51 height 10
click at [219, 83] on select "Choose an option... Pending Applied Excluded (Questions) Excluded (Expired) Exc…" at bounding box center [244, 88] width 51 height 10
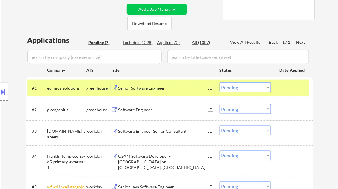
click at [140, 91] on div "Senior Software Engineer" at bounding box center [163, 88] width 90 height 11
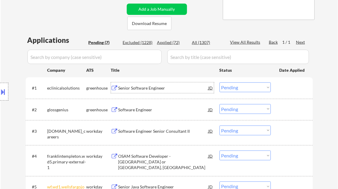
click at [251, 88] on select "Choose an option... Pending Applied Excluded (Questions) Excluded (Expired) Exc…" at bounding box center [244, 88] width 51 height 10
click at [219, 83] on select "Choose an option... Pending Applied Excluded (Questions) Excluded (Expired) Exc…" at bounding box center [244, 88] width 51 height 10
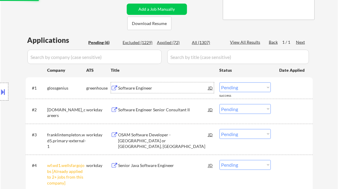
click at [156, 89] on div "Software Engineer" at bounding box center [163, 88] width 90 height 6
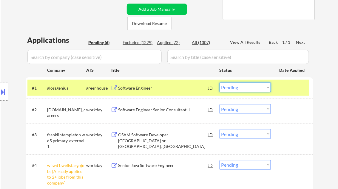
drag, startPoint x: 232, startPoint y: 88, endPoint x: 235, endPoint y: 92, distance: 5.5
click at [232, 88] on select "Choose an option... Pending Applied Excluded (Questions) Excluded (Expired) Exc…" at bounding box center [244, 88] width 51 height 10
click at [219, 83] on select "Choose an option... Pending Applied Excluded (Questions) Excluded (Expired) Exc…" at bounding box center [244, 88] width 51 height 10
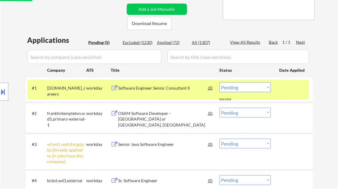
click at [157, 90] on div "Software Engineer Senior Consultant II" at bounding box center [163, 88] width 90 height 6
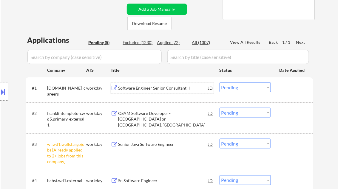
click at [229, 88] on select "Choose an option... Pending Applied Excluded (Questions) Excluded (Expired) Exc…" at bounding box center [244, 88] width 51 height 10
click at [219, 83] on select "Choose an option... Pending Applied Excluded (Questions) Excluded (Expired) Exc…" at bounding box center [244, 88] width 51 height 10
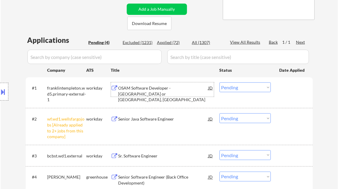
click at [154, 85] on div "OSAM Software Developer - NYC or Stamford, CT" at bounding box center [163, 90] width 90 height 14
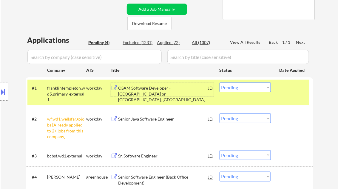
drag, startPoint x: 236, startPoint y: 89, endPoint x: 275, endPoint y: 139, distance: 63.1
click at [236, 89] on select "Choose an option... Pending Applied Excluded (Questions) Excluded (Expired) Exc…" at bounding box center [244, 88] width 51 height 10
click at [219, 83] on select "Choose an option... Pending Applied Excluded (Questions) Excluded (Expired) Exc…" at bounding box center [244, 88] width 51 height 10
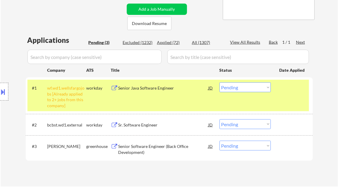
click at [153, 90] on div "Senior Java Software Engineer" at bounding box center [163, 88] width 90 height 6
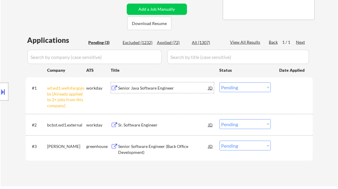
click at [231, 88] on select "Choose an option... Pending Applied Excluded (Questions) Excluded (Expired) Exc…" at bounding box center [244, 88] width 51 height 10
click at [219, 83] on select "Choose an option... Pending Applied Excluded (Questions) Excluded (Expired) Exc…" at bounding box center [244, 88] width 51 height 10
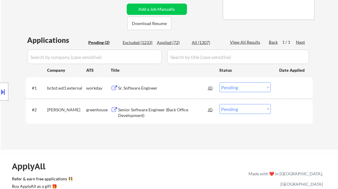
click at [152, 89] on div "Sr. Software Engineer" at bounding box center [163, 88] width 90 height 6
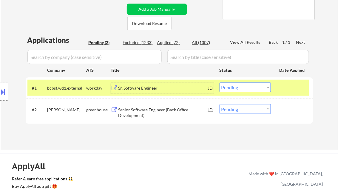
drag, startPoint x: 249, startPoint y: 90, endPoint x: 252, endPoint y: 92, distance: 3.8
click at [249, 90] on select "Choose an option... Pending Applied Excluded (Questions) Excluded (Expired) Exc…" at bounding box center [244, 88] width 51 height 10
click at [219, 83] on select "Choose an option... Pending Applied Excluded (Questions) Excluded (Expired) Exc…" at bounding box center [244, 88] width 51 height 10
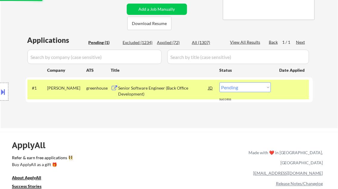
click at [146, 92] on div "Senior Software Engineer (Back Office Development)" at bounding box center [163, 91] width 90 height 12
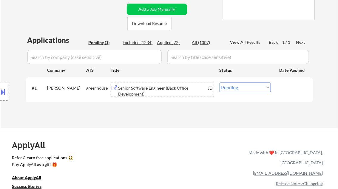
click at [240, 88] on select "Choose an option... Pending Applied Excluded (Questions) Excluded (Expired) Exc…" at bounding box center [244, 88] width 51 height 10
select select ""excluded__bad_match_""
click at [219, 83] on select "Choose an option... Pending Applied Excluded (Questions) Excluded (Expired) Exc…" at bounding box center [244, 88] width 51 height 10
click at [155, 122] on div "← Return to /applysquad Mailslurp Inbox Job Search Builder Joseph Gordon User E…" at bounding box center [170, 14] width 298 height 219
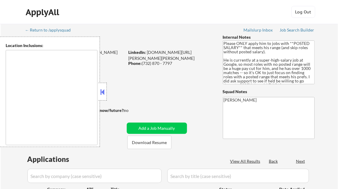
type textarea "Brooklyn, NY New York, NY Queens, NY Manhattan, NY Staten Island, NY Jersey Cit…"
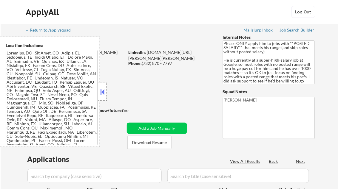
select select ""pending""
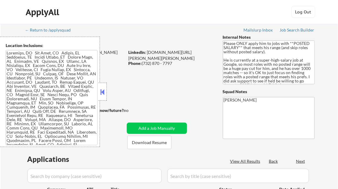
select select ""pending""
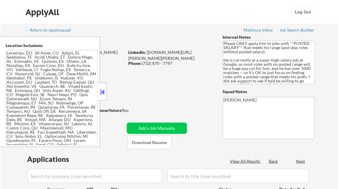
select select ""pending""
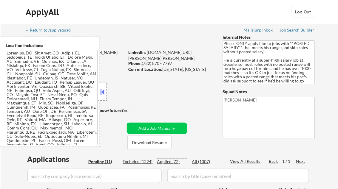
click at [167, 163] on div "Applied (72)" at bounding box center [172, 162] width 30 height 6
click at [104, 98] on div at bounding box center [102, 92] width 8 height 18
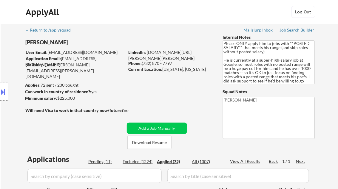
select select ""applied""
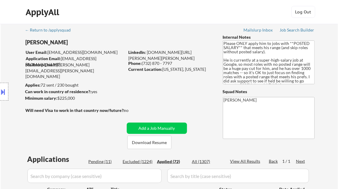
select select ""applied""
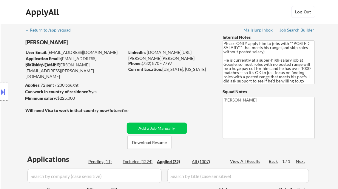
select select ""applied""
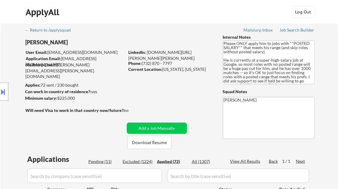
select select ""applied""
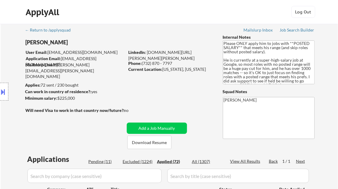
select select ""applied""
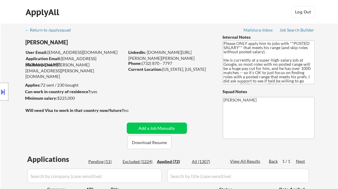
select select ""applied""
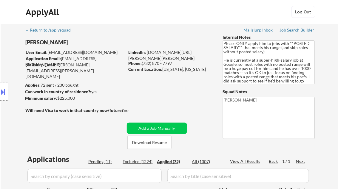
select select ""applied""
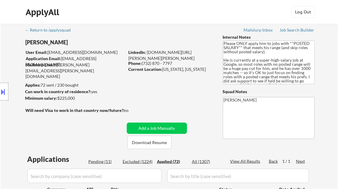
select select ""applied""
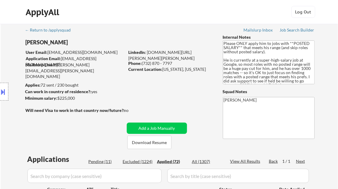
select select ""applied""
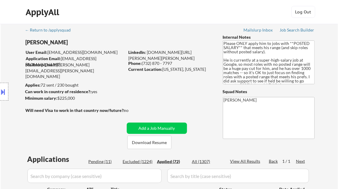
select select ""applied""
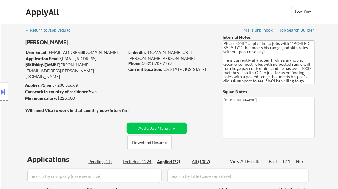
select select ""applied""
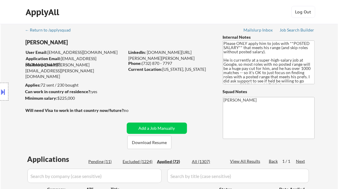
select select ""applied""
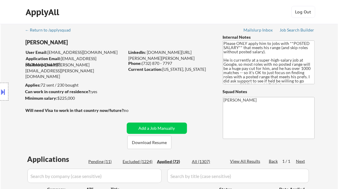
select select ""applied""
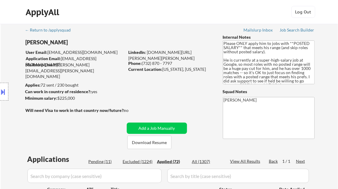
select select ""applied""
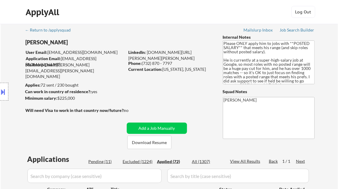
select select ""applied""
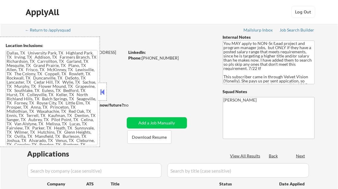
type textarea "[GEOGRAPHIC_DATA], [GEOGRAPHIC_DATA] [GEOGRAPHIC_DATA], [GEOGRAPHIC_DATA] [GEOG…"
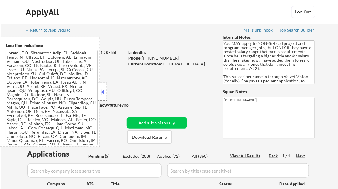
select select ""pending""
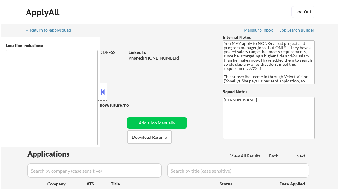
type textarea "[GEOGRAPHIC_DATA], [GEOGRAPHIC_DATA] [GEOGRAPHIC_DATA], [GEOGRAPHIC_DATA] [GEOG…"
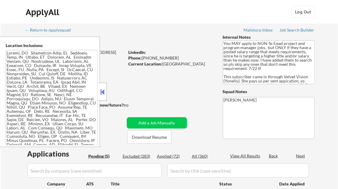
select select ""pending""
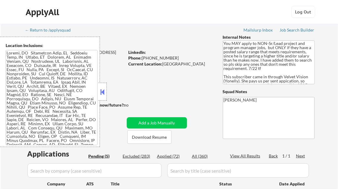
click at [290, 30] on div "Job Search Builder" at bounding box center [297, 30] width 35 height 4
click at [101, 93] on button at bounding box center [102, 92] width 7 height 9
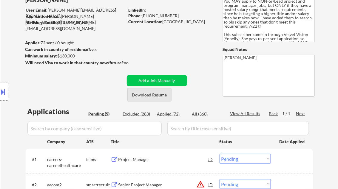
scroll to position [48, 0]
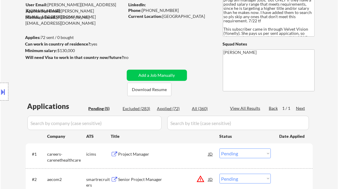
type textarea "[PERSON_NAME] AI answers Log: [URL][DOMAIN_NAME]"
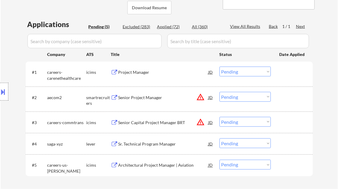
scroll to position [143, 0]
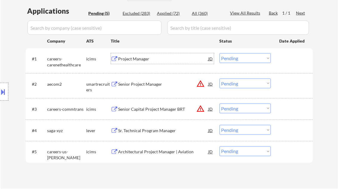
click at [143, 57] on div "Project Manager" at bounding box center [163, 59] width 90 height 6
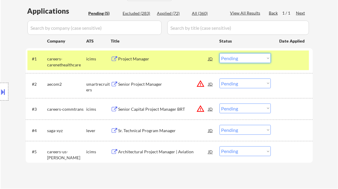
drag, startPoint x: 246, startPoint y: 60, endPoint x: 249, endPoint y: 63, distance: 3.8
click at [246, 60] on select "Choose an option... Pending Applied Excluded (Questions) Excluded (Expired) Exc…" at bounding box center [244, 58] width 51 height 10
click at [219, 53] on select "Choose an option... Pending Applied Excluded (Questions) Excluded (Expired) Exc…" at bounding box center [244, 58] width 51 height 10
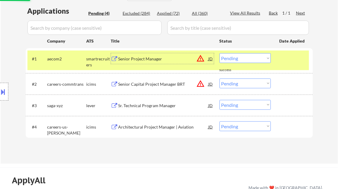
click at [147, 55] on div "Senior Project Manager" at bounding box center [163, 58] width 90 height 11
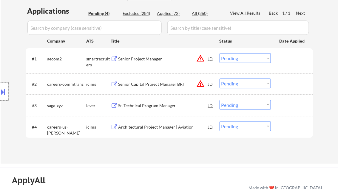
click at [7, 90] on div at bounding box center [4, 92] width 8 height 18
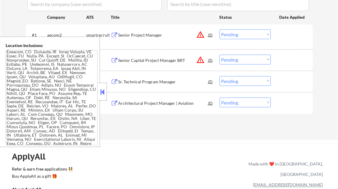
scroll to position [0, 0]
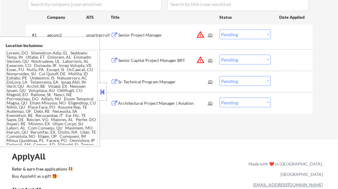
click at [104, 92] on button at bounding box center [102, 92] width 7 height 9
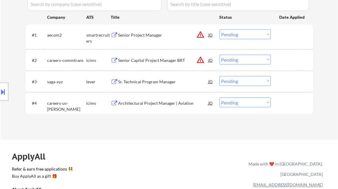
click at [228, 38] on select "Choose an option... Pending Applied Excluded (Questions) Excluded (Expired) Exc…" at bounding box center [244, 35] width 51 height 10
click at [219, 30] on select "Choose an option... Pending Applied Excluded (Questions) Excluded (Expired) Exc…" at bounding box center [244, 35] width 51 height 10
click at [150, 63] on div "Senior Capital Project Manager BRT" at bounding box center [163, 61] width 90 height 6
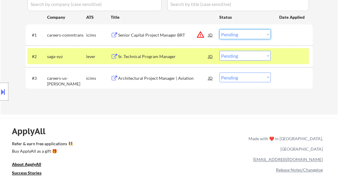
click at [241, 32] on select "Choose an option... Pending Applied Excluded (Questions) Excluded (Expired) Exc…" at bounding box center [244, 35] width 51 height 10
click at [219, 30] on select "Choose an option... Pending Applied Excluded (Questions) Excluded (Expired) Exc…" at bounding box center [244, 35] width 51 height 10
click at [158, 59] on div "Sr. Technical Program Manager" at bounding box center [163, 57] width 90 height 6
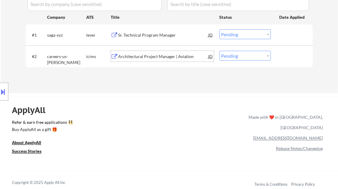
drag, startPoint x: 243, startPoint y: 34, endPoint x: 248, endPoint y: 40, distance: 8.0
click at [243, 34] on select "Choose an option... Pending Applied Excluded (Questions) Excluded (Expired) Exc…" at bounding box center [244, 35] width 51 height 10
click at [219, 30] on select "Choose an option... Pending Applied Excluded (Questions) Excluded (Expired) Exc…" at bounding box center [244, 35] width 51 height 10
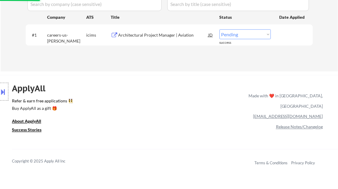
click at [150, 34] on div "Architectural Project Manager | Aviation" at bounding box center [163, 35] width 90 height 6
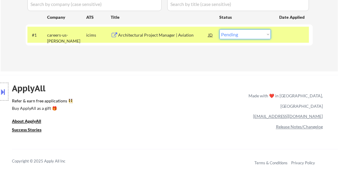
drag, startPoint x: 251, startPoint y: 35, endPoint x: 252, endPoint y: 39, distance: 4.2
click at [250, 35] on select "Choose an option... Pending Applied Excluded (Questions) Excluded (Expired) Exc…" at bounding box center [244, 35] width 51 height 10
select select ""excluded__salary_""
click at [219, 30] on select "Choose an option... Pending Applied Excluded (Questions) Excluded (Expired) Exc…" at bounding box center [244, 35] width 51 height 10
click at [141, 80] on div "ApplyAll Refer & earn free applications 👯‍♀️ Buy ApplyAll as a gift 🎁 About App…" at bounding box center [169, 126] width 338 height 95
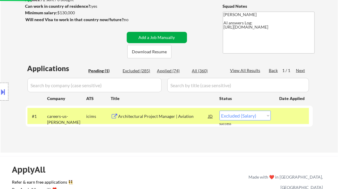
scroll to position [72, 0]
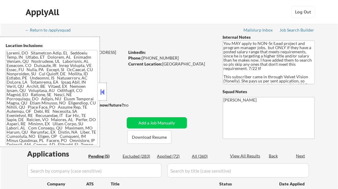
select select ""pending""
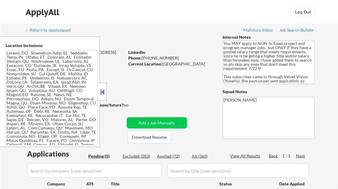
click at [103, 95] on button at bounding box center [102, 92] width 7 height 9
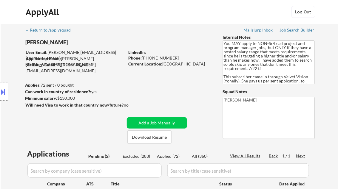
click at [172, 157] on div "Applied (72)" at bounding box center [172, 157] width 30 height 6
select select ""applied""
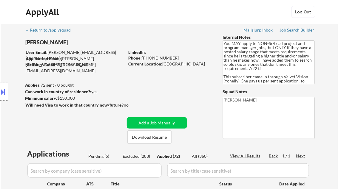
select select ""applied""
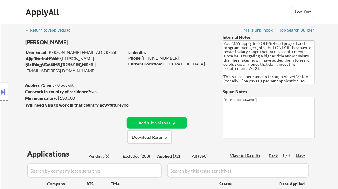
select select ""applied""
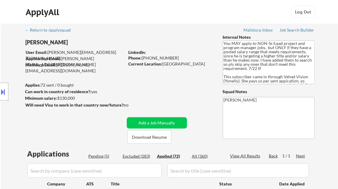
select select ""applied""
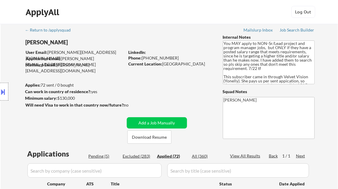
select select ""applied""
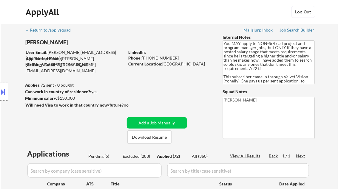
select select ""applied""
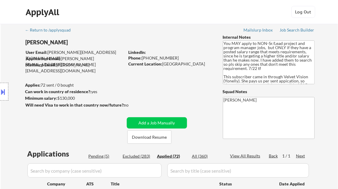
select select ""applied""
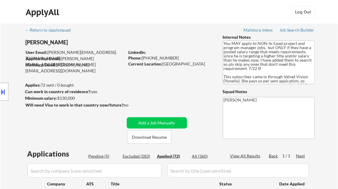
select select ""applied""
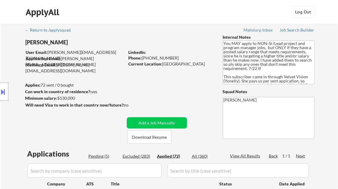
select select ""applied""
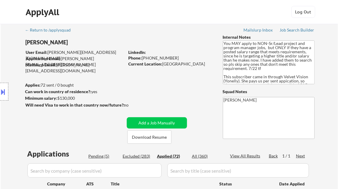
select select ""applied""
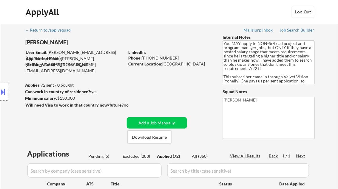
select select ""applied""
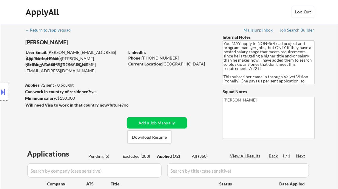
select select ""applied""
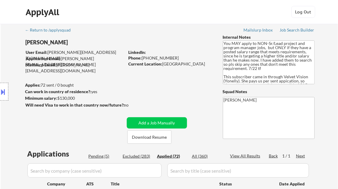
select select ""applied""
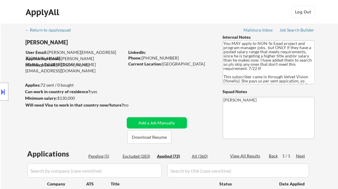
select select ""applied""
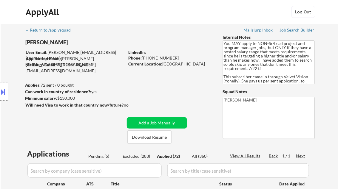
select select ""applied""
type textarea "Kenneth AI answers Log: https://docs.google.com/spreadsheets/d/1Bvr5Or-2KR5OL0D…"
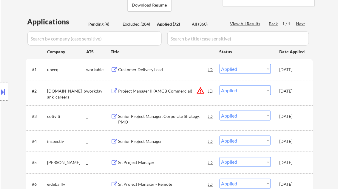
select select ""applied""
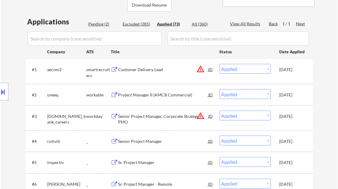
select select ""applied""
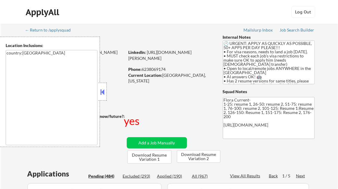
click at [104, 93] on button at bounding box center [102, 92] width 7 height 9
select select ""pending""
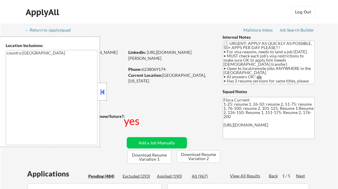
select select ""pending""
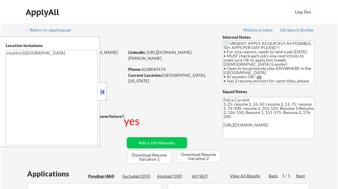
select select ""pending""
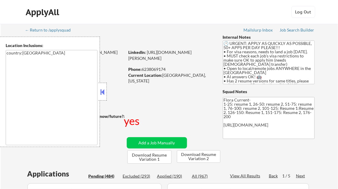
select select ""pending""
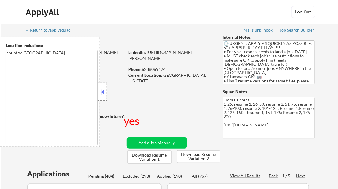
select select ""pending""
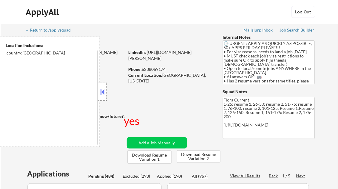
select select ""pending""
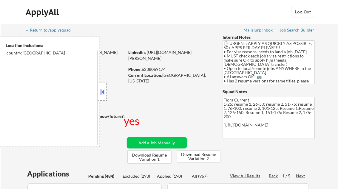
select select ""pending""
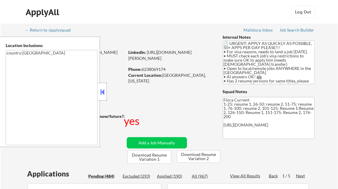
select select ""pending""
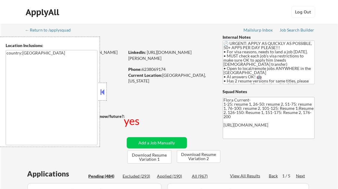
select select ""pending""
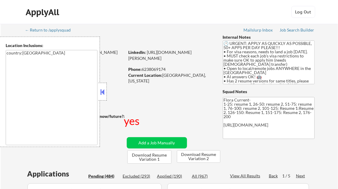
select select ""pending""
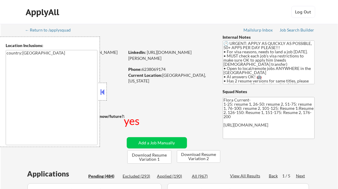
select select ""pending""
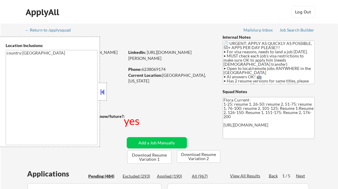
select select ""pending""
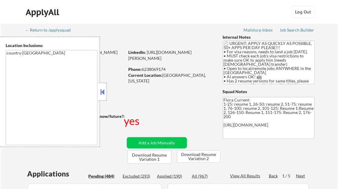
select select ""pending""
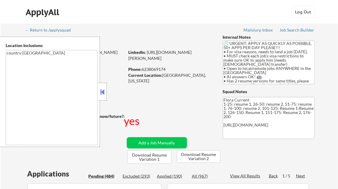
select select ""pending""
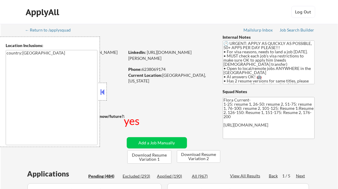
select select ""pending""
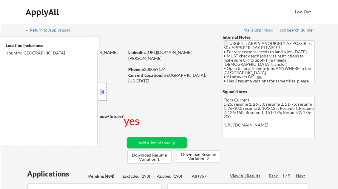
select select ""pending""
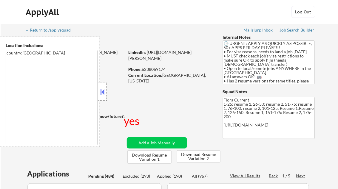
select select ""pending""
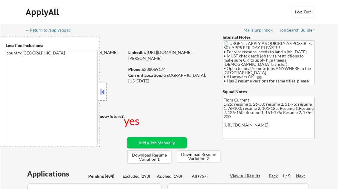
select select ""pending""
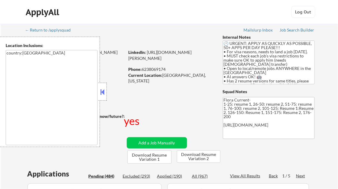
select select ""pending""
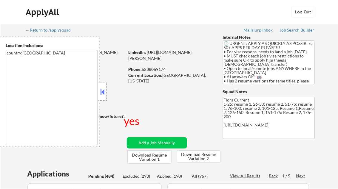
select select ""pending""
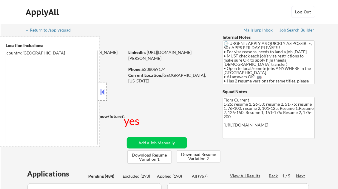
select select ""pending""
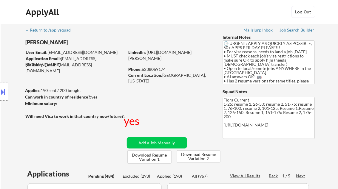
click at [302, 30] on div "Job Search Builder" at bounding box center [297, 30] width 35 height 4
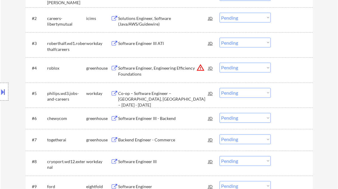
scroll to position [262, 0]
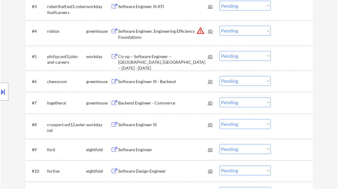
click at [160, 83] on div "Software Engineer III - Backend" at bounding box center [163, 82] width 90 height 6
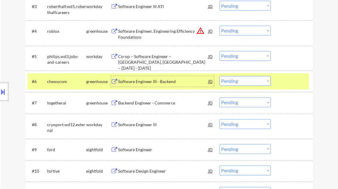
drag, startPoint x: 253, startPoint y: 81, endPoint x: 251, endPoint y: 86, distance: 5.7
click at [253, 81] on select "Choose an option... Pending Applied Excluded (Questions) Excluded (Expired) Exc…" at bounding box center [244, 81] width 51 height 10
click at [219, 76] on select "Choose an option... Pending Applied Excluded (Questions) Excluded (Expired) Exc…" at bounding box center [244, 81] width 51 height 10
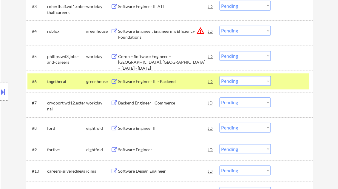
click at [154, 84] on div "Software Engineer III - Backend" at bounding box center [163, 82] width 90 height 6
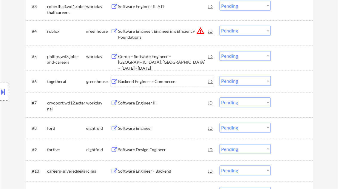
click at [4, 89] on button at bounding box center [3, 92] width 7 height 10
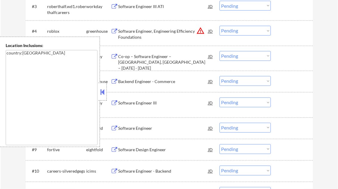
click at [101, 93] on button at bounding box center [102, 92] width 7 height 9
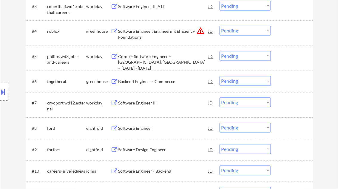
drag, startPoint x: 239, startPoint y: 82, endPoint x: 240, endPoint y: 86, distance: 4.2
click at [239, 82] on select "Choose an option... Pending Applied Excluded (Questions) Excluded (Expired) Exc…" at bounding box center [244, 81] width 51 height 10
click at [219, 76] on select "Choose an option... Pending Applied Excluded (Questions) Excluded (Expired) Exc…" at bounding box center [244, 81] width 51 height 10
select select ""pending""
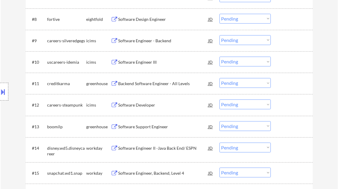
scroll to position [382, 0]
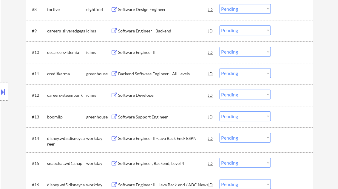
click at [148, 117] on div "Software Support Engineer" at bounding box center [163, 117] width 90 height 6
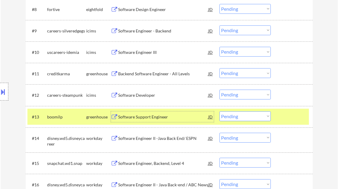
scroll to position [429, 0]
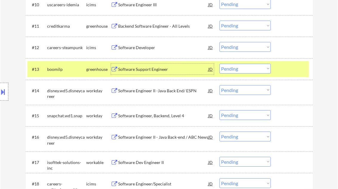
click at [252, 67] on select "Choose an option... Pending Applied Excluded (Questions) Excluded (Expired) Exc…" at bounding box center [244, 69] width 51 height 10
click at [219, 64] on select "Choose an option... Pending Applied Excluded (Questions) Excluded (Expired) Exc…" at bounding box center [244, 69] width 51 height 10
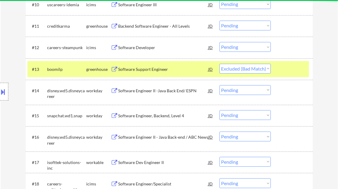
select select ""pending""
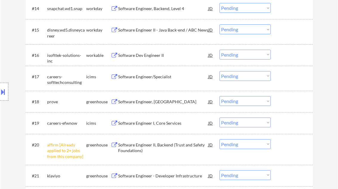
scroll to position [525, 0]
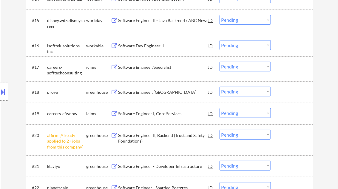
click at [147, 92] on div "Software Engineer, [GEOGRAPHIC_DATA]" at bounding box center [163, 92] width 90 height 6
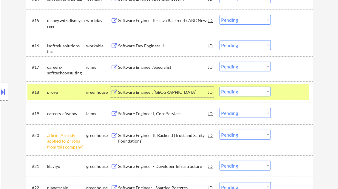
click at [235, 94] on select "Choose an option... Pending Applied Excluded (Questions) Excluded (Expired) Exc…" at bounding box center [244, 92] width 51 height 10
click at [219, 87] on select "Choose an option... Pending Applied Excluded (Questions) Excluded (Expired) Exc…" at bounding box center [244, 92] width 51 height 10
select select ""pending""
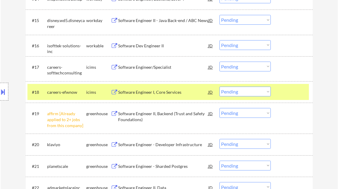
click at [237, 115] on select "Choose an option... Pending Applied Excluded (Questions) Excluded (Expired) Exc…" at bounding box center [244, 113] width 51 height 10
click at [219, 108] on select "Choose an option... Pending Applied Excluded (Questions) Excluded (Expired) Exc…" at bounding box center [244, 113] width 51 height 10
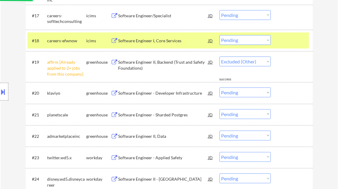
scroll to position [596, 0]
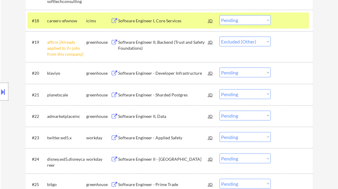
click at [155, 95] on div "Software Engineer - Sharded Postgres" at bounding box center [163, 95] width 90 height 6
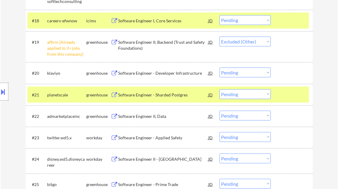
select select ""pending""
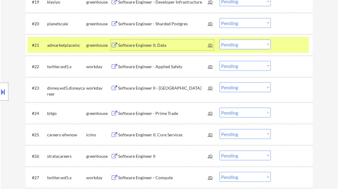
scroll to position [644, 0]
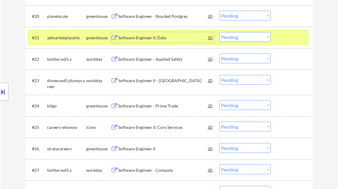
click at [148, 105] on div "Software Engineer - Prime Trade" at bounding box center [163, 106] width 90 height 6
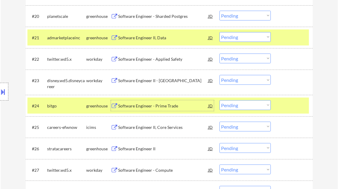
click at [235, 104] on select "Choose an option... Pending Applied Excluded (Questions) Excluded (Expired) Exc…" at bounding box center [244, 106] width 51 height 10
click at [219, 101] on select "Choose an option... Pending Applied Excluded (Questions) Excluded (Expired) Exc…" at bounding box center [244, 106] width 51 height 10
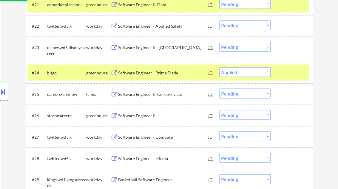
scroll to position [692, 0]
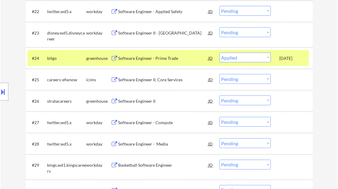
select select ""pending""
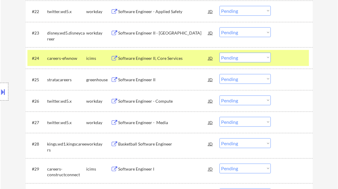
click at [144, 79] on div "Software Engineer II" at bounding box center [163, 80] width 90 height 6
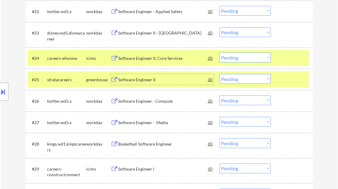
click at [237, 81] on select "Choose an option... Pending Applied Excluded (Questions) Excluded (Expired) Exc…" at bounding box center [244, 79] width 51 height 10
click at [219, 74] on select "Choose an option... Pending Applied Excluded (Questions) Excluded (Expired) Exc…" at bounding box center [244, 79] width 51 height 10
select select ""pending""
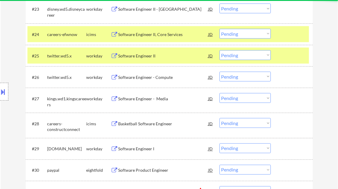
scroll to position [787, 0]
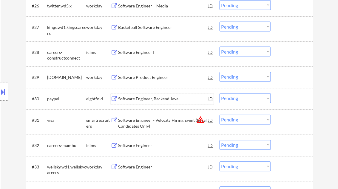
click at [147, 100] on div "Software Engineer, Backend Java" at bounding box center [163, 99] width 90 height 6
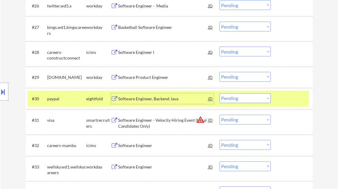
click at [242, 99] on select "Choose an option... Pending Applied Excluded (Questions) Excluded (Expired) Exc…" at bounding box center [244, 99] width 51 height 10
click at [219, 94] on select "Choose an option... Pending Applied Excluded (Questions) Excluded (Expired) Exc…" at bounding box center [244, 99] width 51 height 10
select select ""pending""
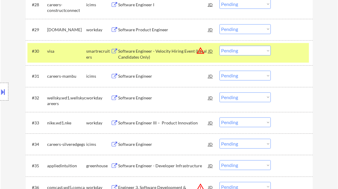
scroll to position [883, 0]
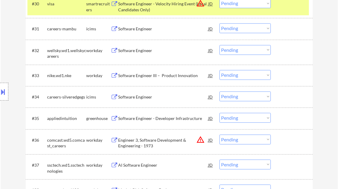
click at [151, 119] on div "Software Engineer - Developer Infrastructure" at bounding box center [163, 119] width 90 height 6
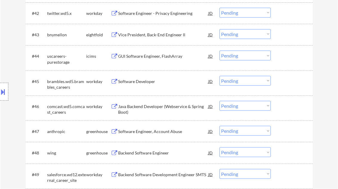
scroll to position [1169, 0]
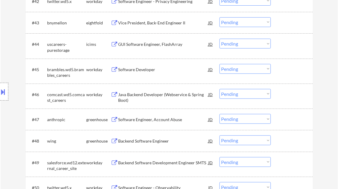
click at [149, 141] on div "Backend Software Engineer" at bounding box center [163, 141] width 90 height 6
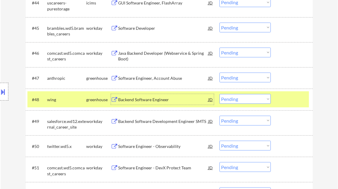
scroll to position [1217, 0]
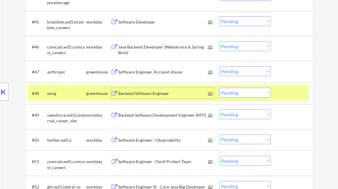
click at [231, 92] on select "Choose an option... Pending Applied Excluded (Questions) Excluded (Expired) Exc…" at bounding box center [244, 93] width 51 height 10
click at [219, 88] on select "Choose an option... Pending Applied Excluded (Questions) Excluded (Expired) Exc…" at bounding box center [244, 93] width 51 height 10
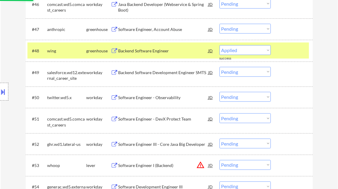
scroll to position [1264, 0]
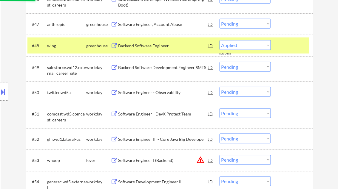
select select ""pending""
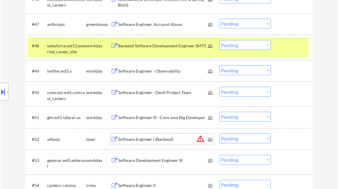
click at [156, 138] on div "Software Engineer I (Backend)" at bounding box center [163, 140] width 90 height 6
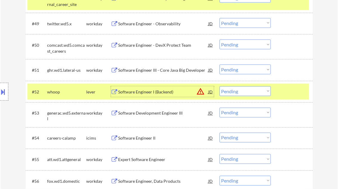
scroll to position [1312, 0]
drag, startPoint x: 231, startPoint y: 91, endPoint x: 234, endPoint y: 96, distance: 5.5
click at [231, 91] on select "Choose an option... Pending Applied Excluded (Questions) Excluded (Expired) Exc…" at bounding box center [244, 91] width 51 height 10
click at [219, 86] on select "Choose an option... Pending Applied Excluded (Questions) Excluded (Expired) Exc…" at bounding box center [244, 91] width 51 height 10
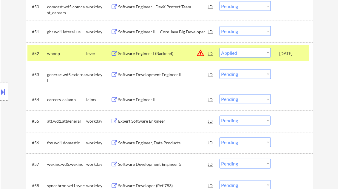
scroll to position [1360, 0]
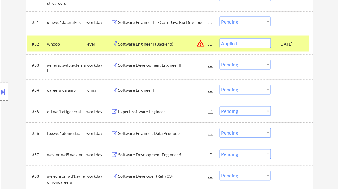
select select ""pending""
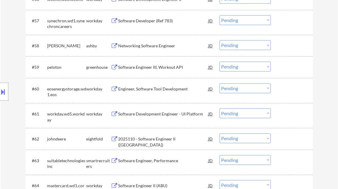
scroll to position [1503, 0]
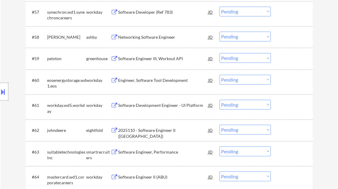
click at [157, 56] on div "Software Engineer III, Workout API" at bounding box center [163, 59] width 90 height 6
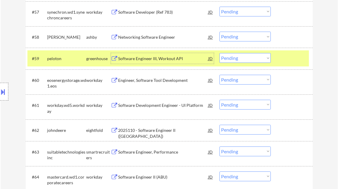
drag, startPoint x: 244, startPoint y: 57, endPoint x: 248, endPoint y: 63, distance: 6.9
click at [244, 57] on select "Choose an option... Pending Applied Excluded (Questions) Excluded (Expired) Exc…" at bounding box center [244, 58] width 51 height 10
click at [219, 53] on select "Choose an option... Pending Applied Excluded (Questions) Excluded (Expired) Exc…" at bounding box center [244, 58] width 51 height 10
select select ""pending""
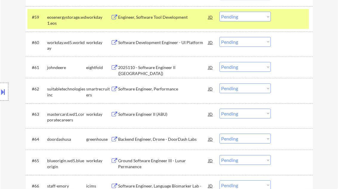
scroll to position [1551, 0]
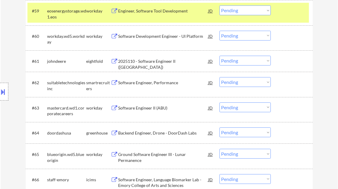
click at [152, 87] on div "Software Engineer, Performance" at bounding box center [163, 82] width 90 height 11
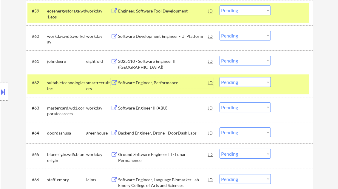
drag, startPoint x: 234, startPoint y: 82, endPoint x: 238, endPoint y: 87, distance: 7.0
click at [234, 82] on select "Choose an option... Pending Applied Excluded (Questions) Excluded (Expired) Exc…" at bounding box center [244, 82] width 51 height 10
click at [219, 77] on select "Choose an option... Pending Applied Excluded (Questions) Excluded (Expired) Exc…" at bounding box center [244, 82] width 51 height 10
select select ""pending""
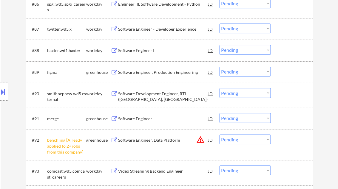
scroll to position [2195, 0]
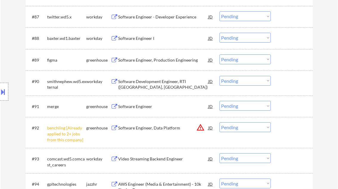
click at [147, 107] on div "Software Engineer" at bounding box center [163, 107] width 90 height 6
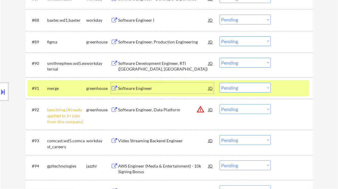
click at [236, 87] on select "Choose an option... Pending Applied Excluded (Questions) Excluded (Expired) Exc…" at bounding box center [244, 88] width 51 height 10
click at [219, 83] on select "Choose an option... Pending Applied Excluded (Questions) Excluded (Expired) Exc…" at bounding box center [244, 88] width 51 height 10
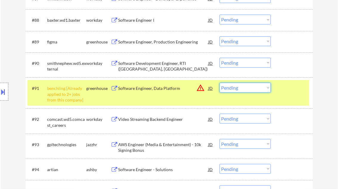
click at [251, 90] on select "Choose an option... Pending Applied Excluded (Questions) Excluded (Expired) Exc…" at bounding box center [244, 88] width 51 height 10
click at [219, 83] on select "Choose an option... Pending Applied Excluded (Questions) Excluded (Expired) Exc…" at bounding box center [244, 88] width 51 height 10
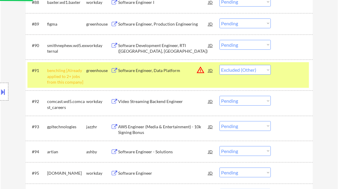
scroll to position [2219, 0]
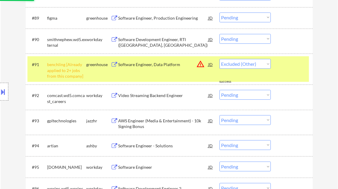
select select ""pending""
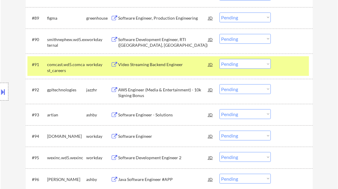
click at [149, 114] on div "Software Engineer - Solutions" at bounding box center [163, 115] width 90 height 6
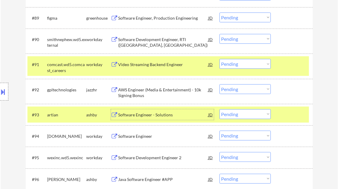
click at [228, 115] on select "Choose an option... Pending Applied Excluded (Questions) Excluded (Expired) Exc…" at bounding box center [244, 114] width 51 height 10
click at [219, 109] on select "Choose an option... Pending Applied Excluded (Questions) Excluded (Expired) Exc…" at bounding box center [244, 114] width 51 height 10
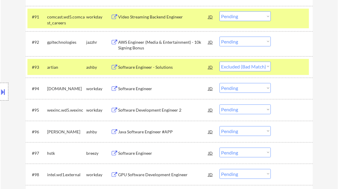
select select ""pending""
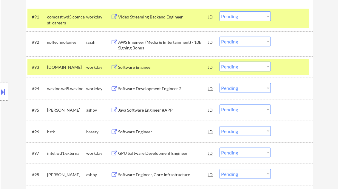
click at [166, 112] on div "Java Software Engineer #APP" at bounding box center [163, 110] width 90 height 6
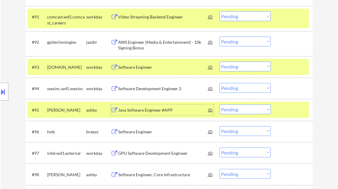
click at [286, 67] on div at bounding box center [292, 67] width 26 height 11
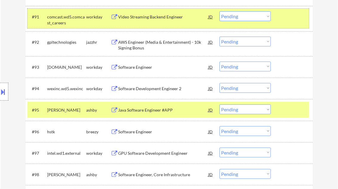
click at [285, 23] on div "#91 comcast.wd5.comcast_careers workday Video Streaming Backend Engineer JD war…" at bounding box center [168, 19] width 282 height 20
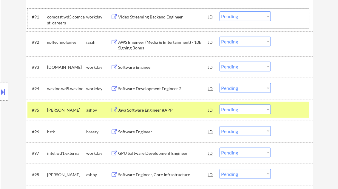
drag, startPoint x: 240, startPoint y: 107, endPoint x: 249, endPoint y: 115, distance: 11.4
click at [240, 107] on select "Choose an option... Pending Applied Excluded (Questions) Excluded (Expired) Exc…" at bounding box center [244, 110] width 51 height 10
click at [219, 105] on select "Choose an option... Pending Applied Excluded (Questions) Excluded (Expired) Exc…" at bounding box center [244, 110] width 51 height 10
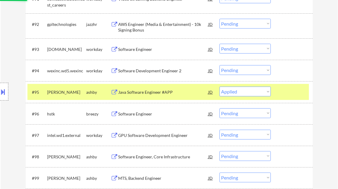
scroll to position [2290, 0]
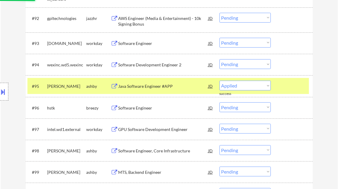
select select ""pending""
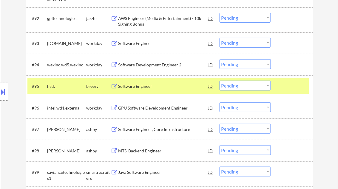
click at [142, 89] on div "Software Engineer" at bounding box center [163, 87] width 90 height 6
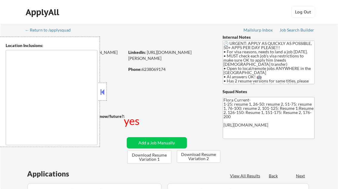
type textarea "country:[GEOGRAPHIC_DATA]"
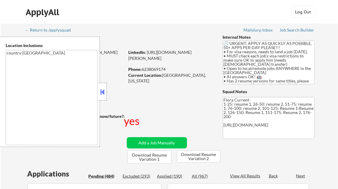
click at [103, 89] on button at bounding box center [102, 92] width 7 height 9
click at [175, 175] on div "Applied (190)" at bounding box center [172, 177] width 30 height 6
select select ""pending""
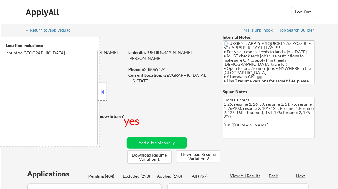
select select ""pending""
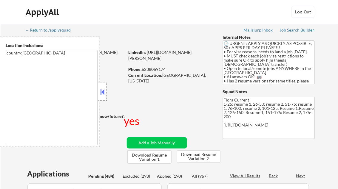
select select ""pending""
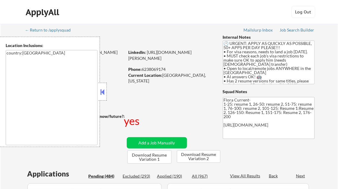
select select ""pending""
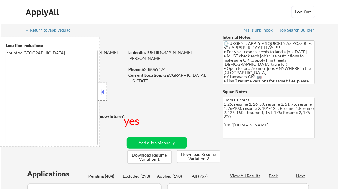
select select ""pending""
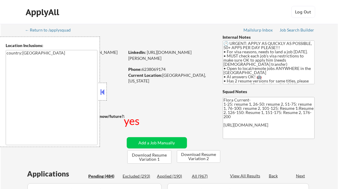
select select ""pending""
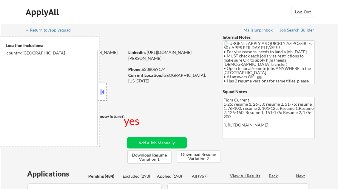
select select ""pending""
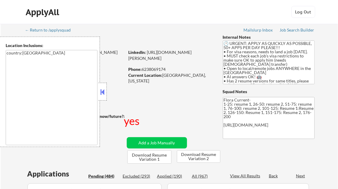
select select ""pending""
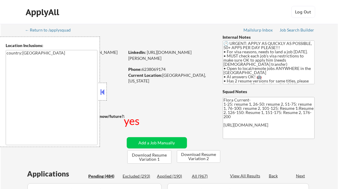
select select ""pending""
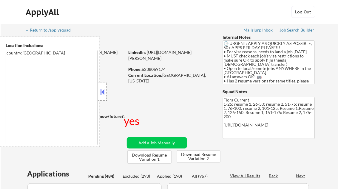
select select ""pending""
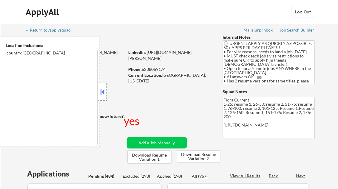
select select ""pending""
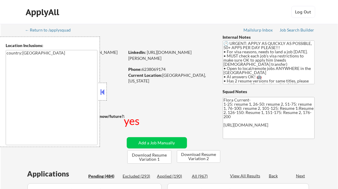
select select ""pending""
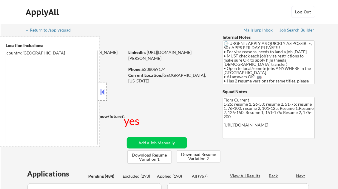
select select ""pending""
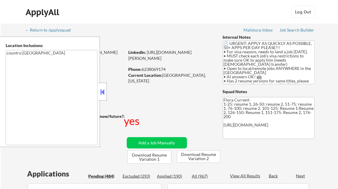
select select ""pending""
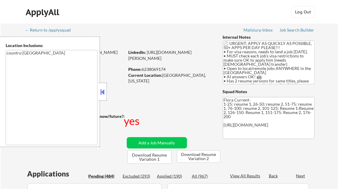
select select ""pending""
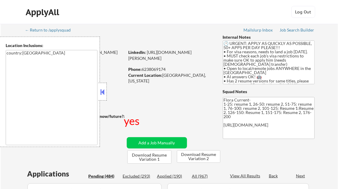
select select ""pending""
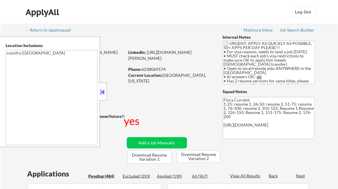
select select ""pending""
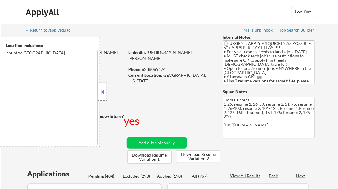
select select ""pending""
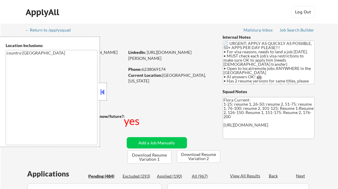
select select ""pending""
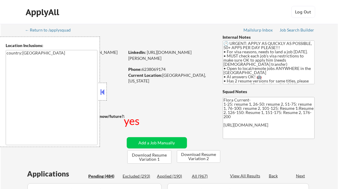
select select ""pending""
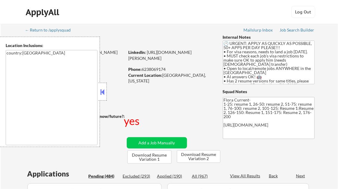
select select ""pending""
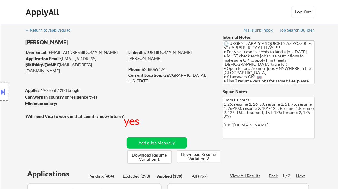
select select ""applied""
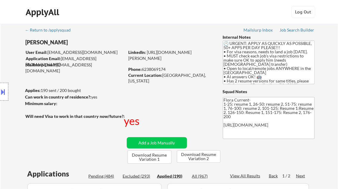
select select ""applied""
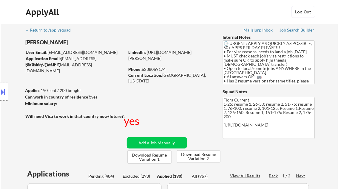
select select ""applied""
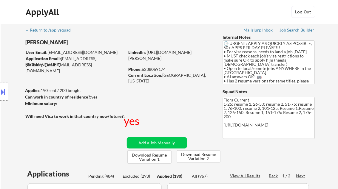
select select ""applied""
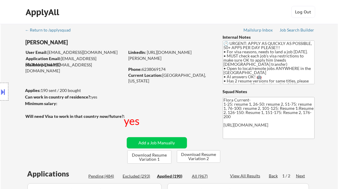
select select ""applied""
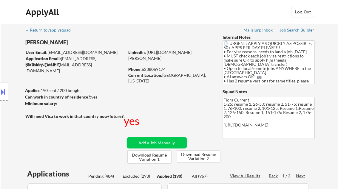
select select ""applied""
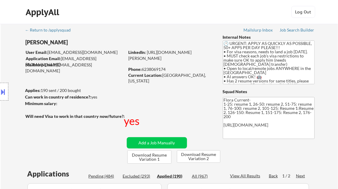
select select ""applied""
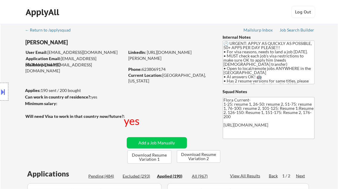
select select ""applied""
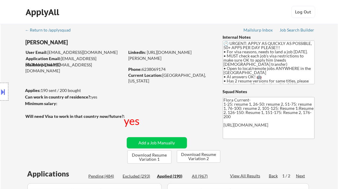
select select ""applied""
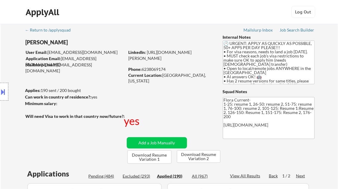
select select ""applied""
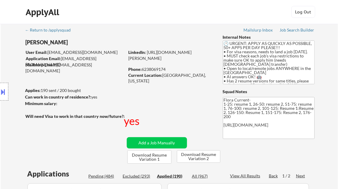
select select ""applied""
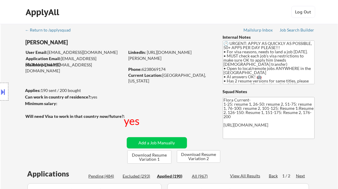
select select ""applied""
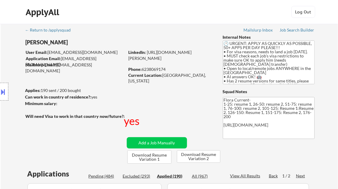
select select ""applied""
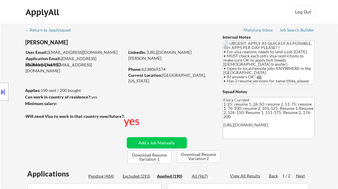
select select ""applied""
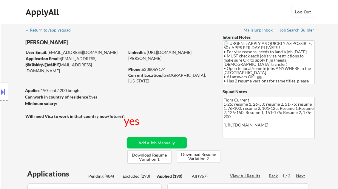
select select ""applied""
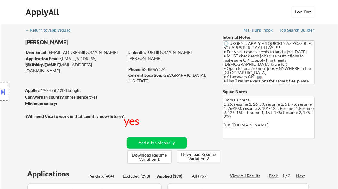
select select ""applied""
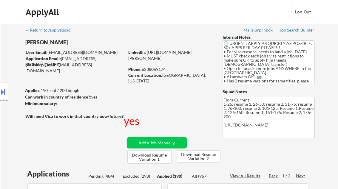
select select ""applied""
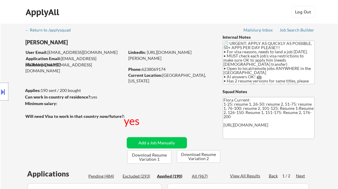
select select ""applied""
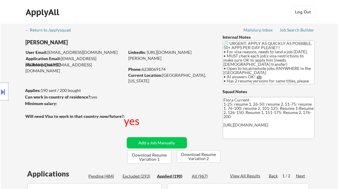
select select ""applied""
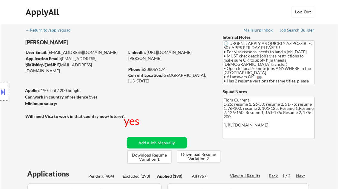
select select ""applied""
click at [249, 176] on div "View All Results" at bounding box center [246, 176] width 32 height 6
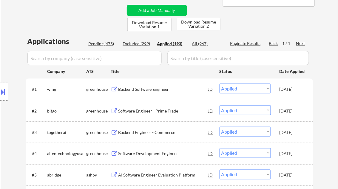
scroll to position [143, 0]
